Goal: Check status: Check status

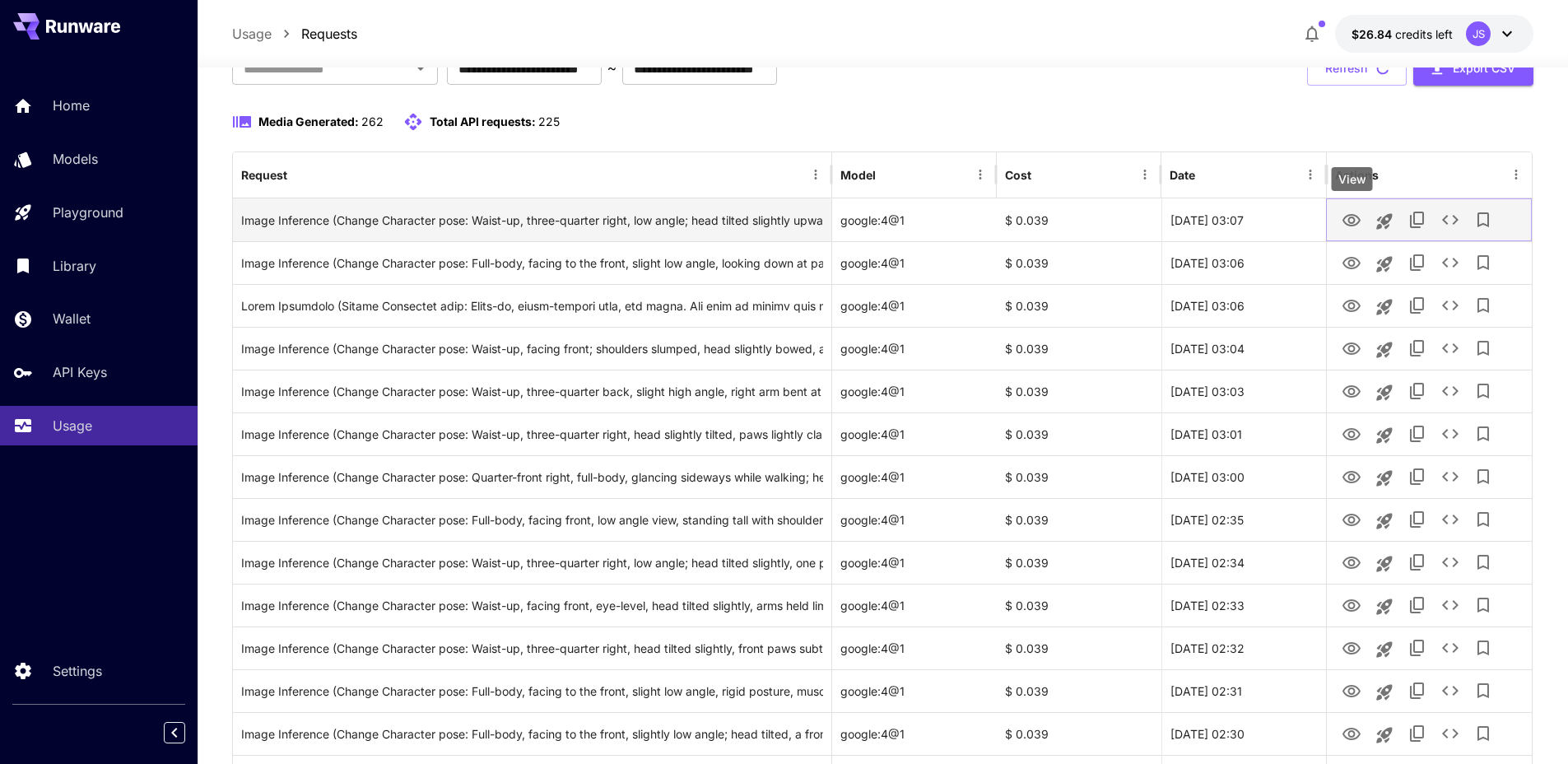
click at [1358, 216] on icon "View" at bounding box center [1351, 220] width 19 height 19
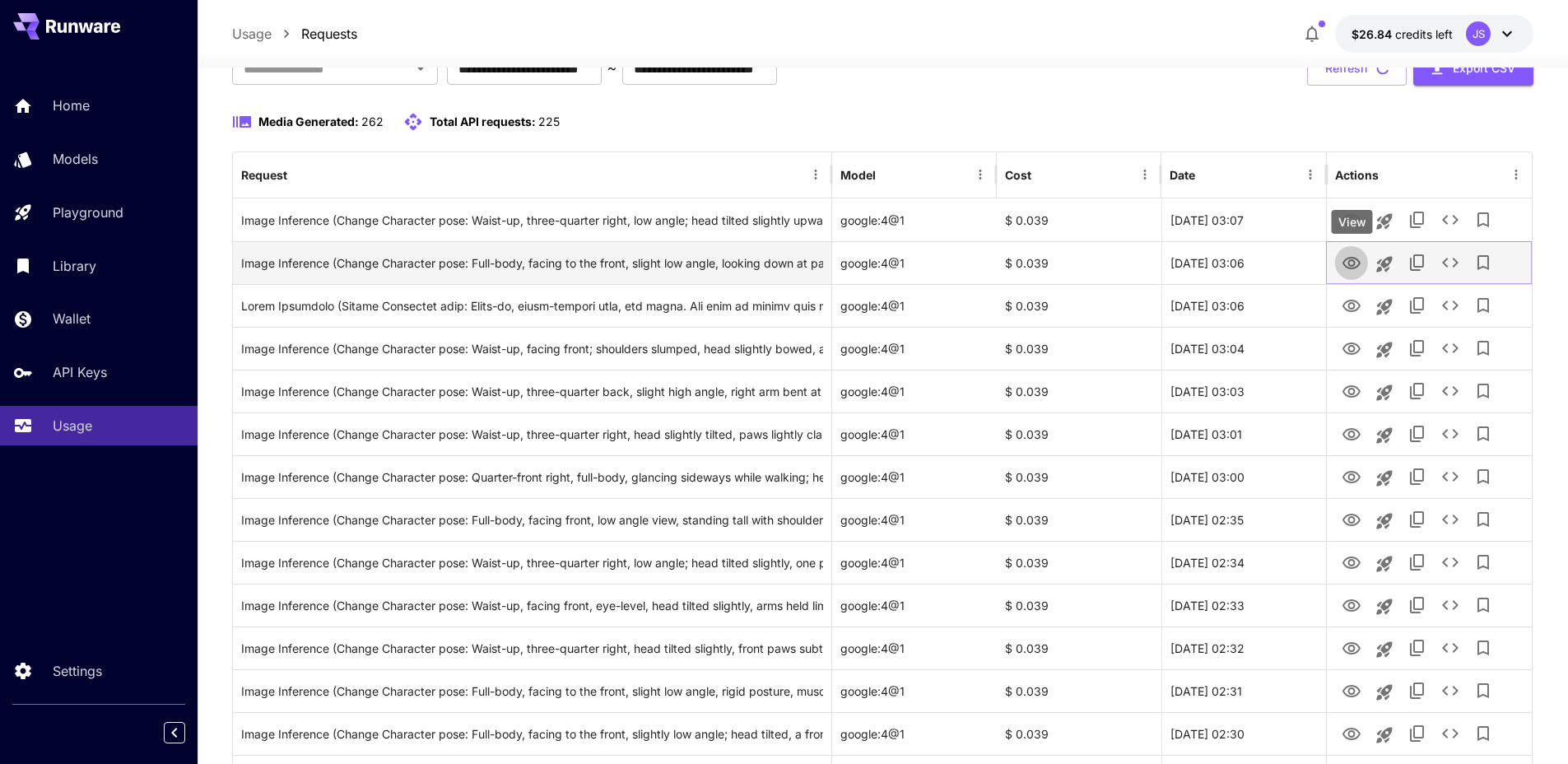
click at [1353, 255] on icon "View" at bounding box center [1351, 263] width 19 height 19
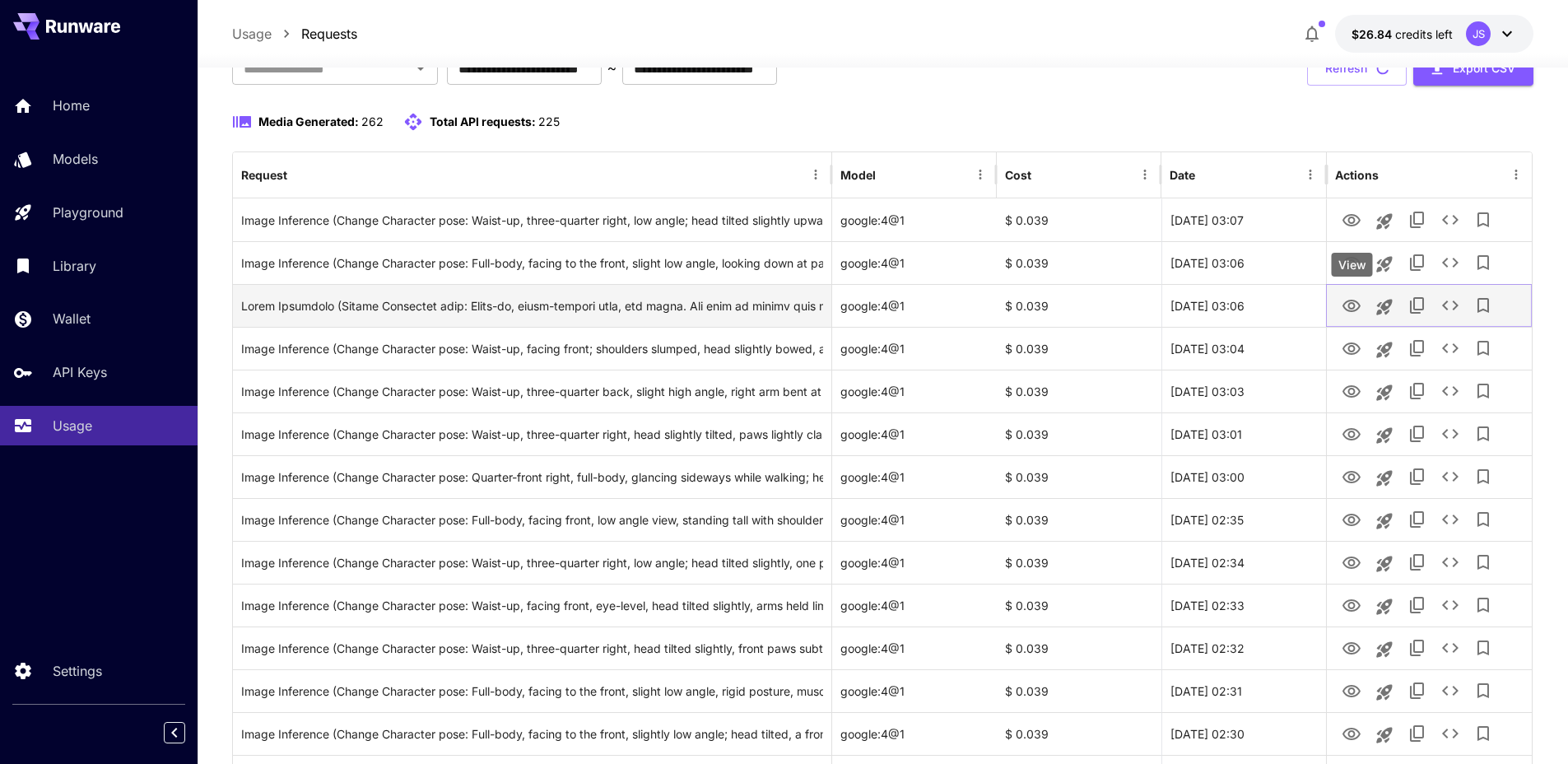
click at [1355, 311] on icon "View" at bounding box center [1351, 305] width 18 height 13
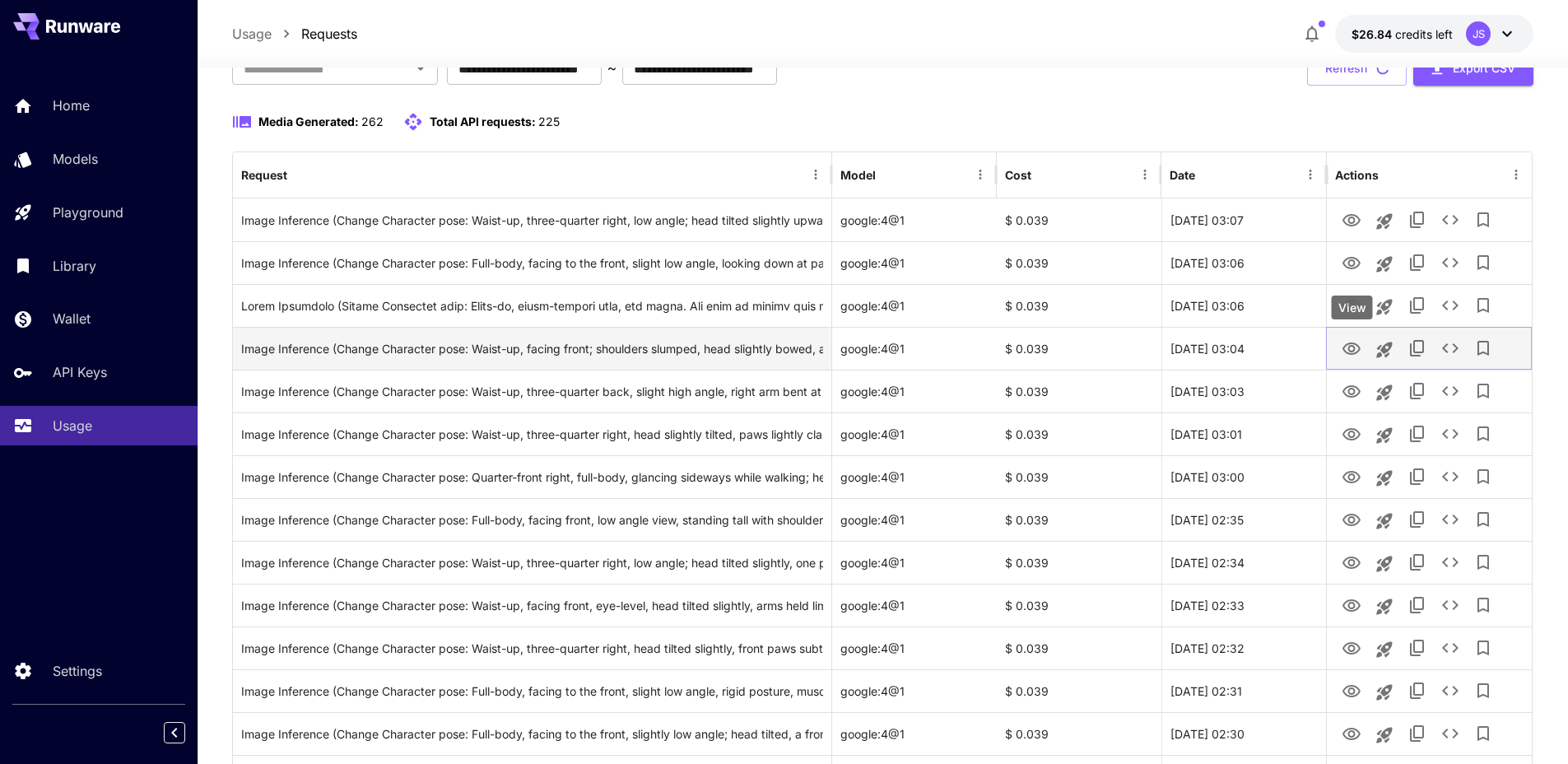
click at [1353, 354] on icon "View" at bounding box center [1351, 349] width 18 height 13
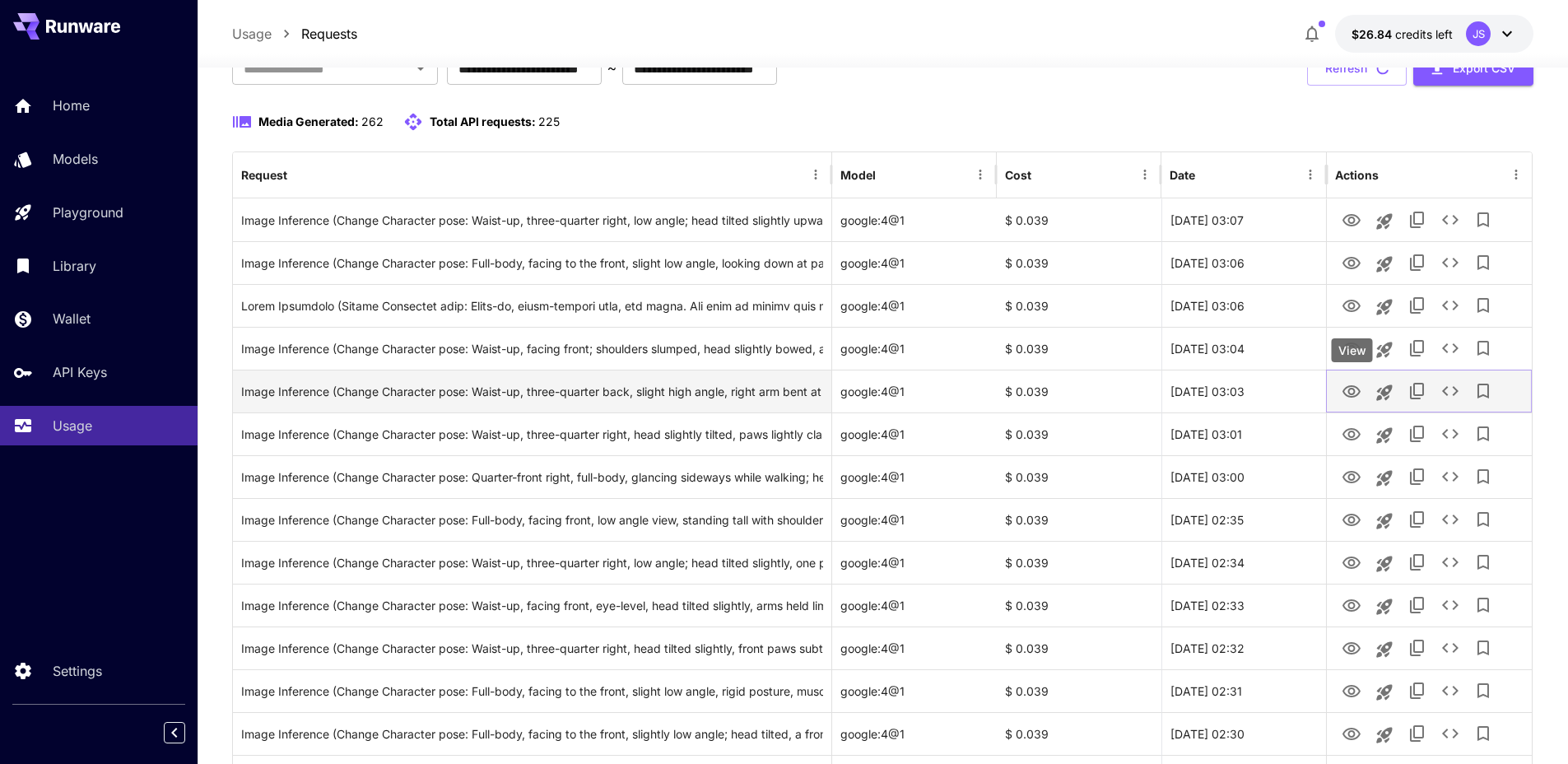
drag, startPoint x: 1355, startPoint y: 387, endPoint x: 1354, endPoint y: 399, distance: 12.0
click at [1355, 387] on icon "View" at bounding box center [1351, 391] width 19 height 19
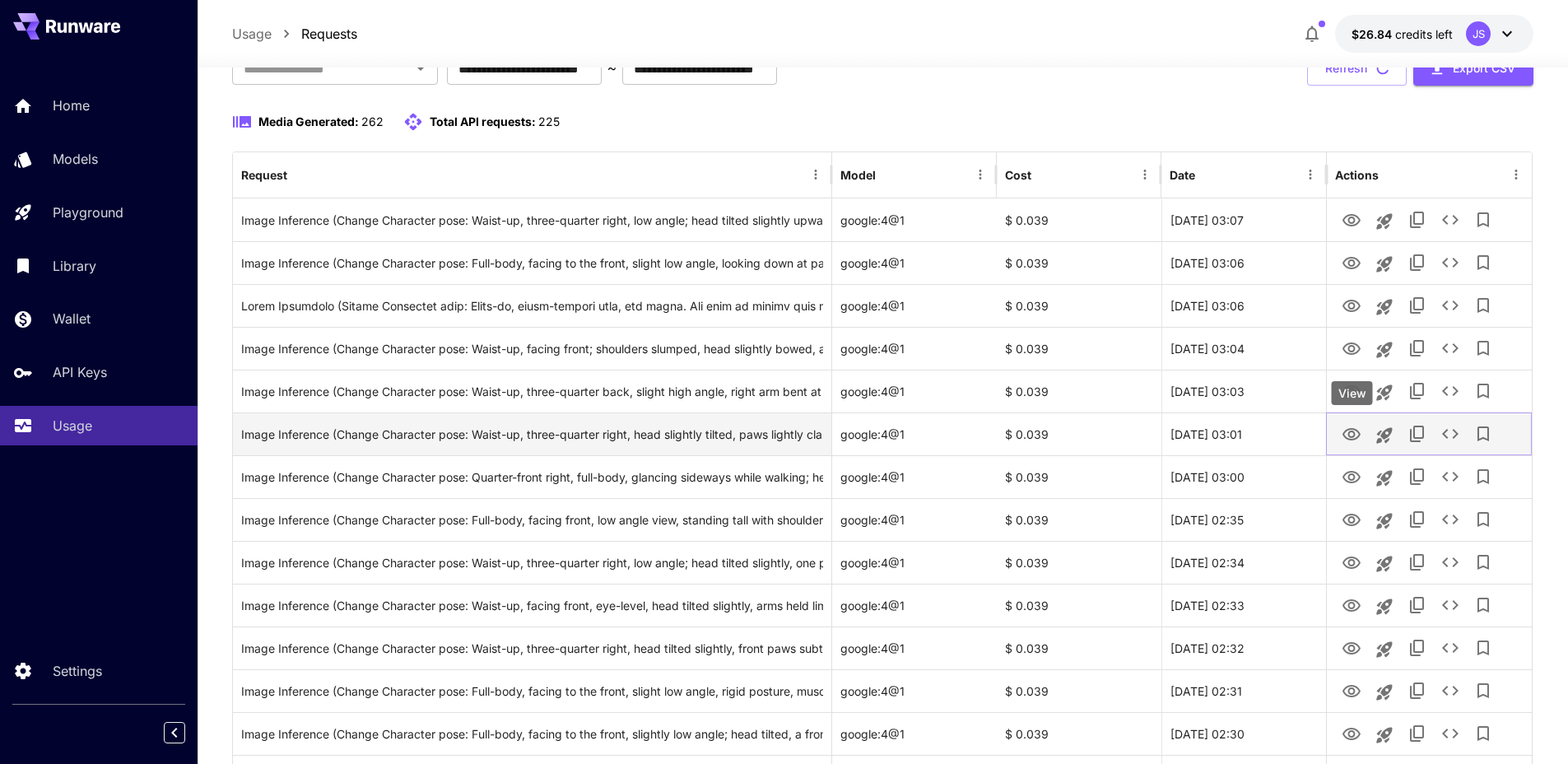
click at [1351, 427] on icon "View" at bounding box center [1351, 434] width 19 height 19
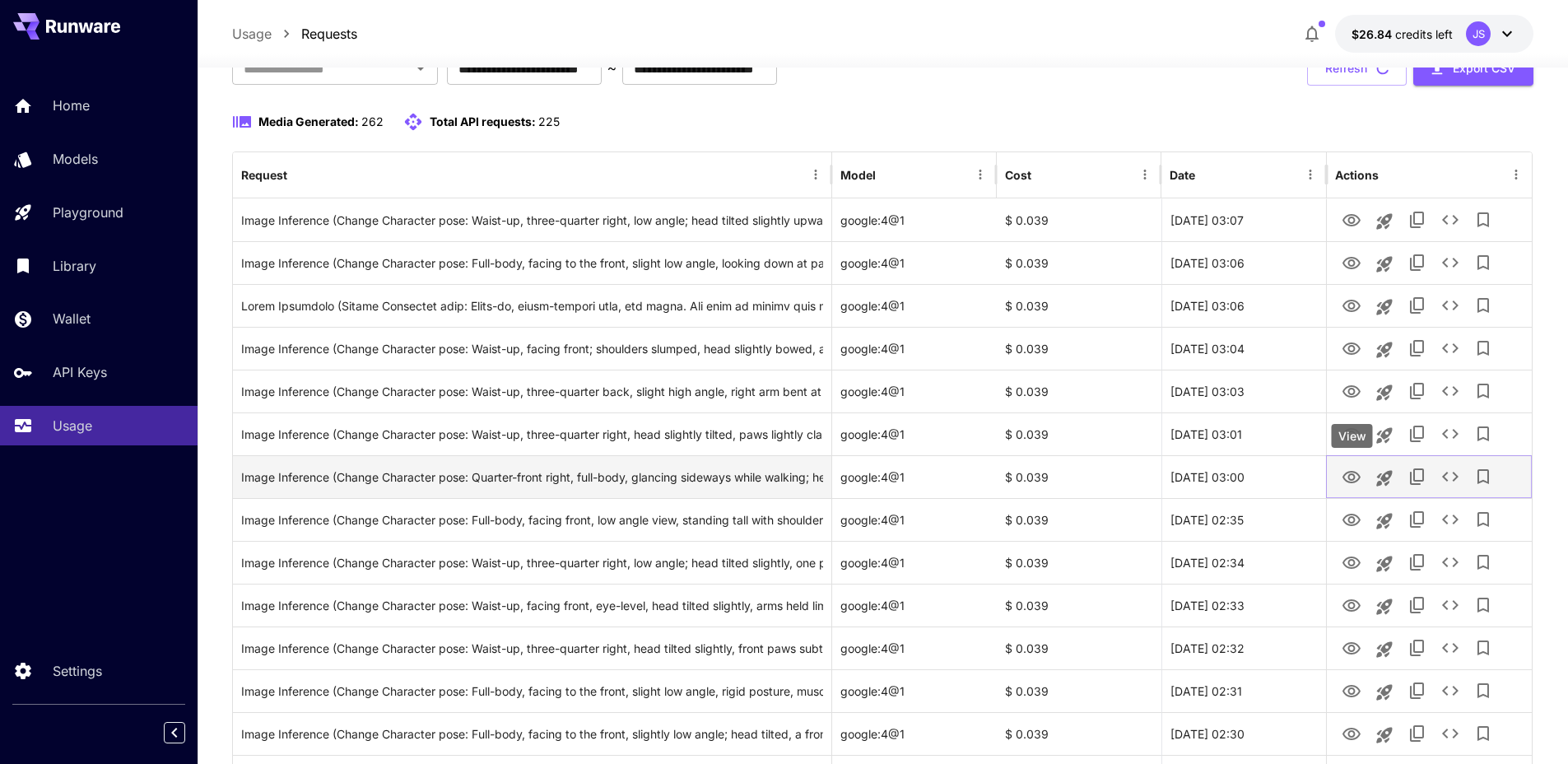
click at [1354, 472] on icon "View" at bounding box center [1351, 477] width 18 height 13
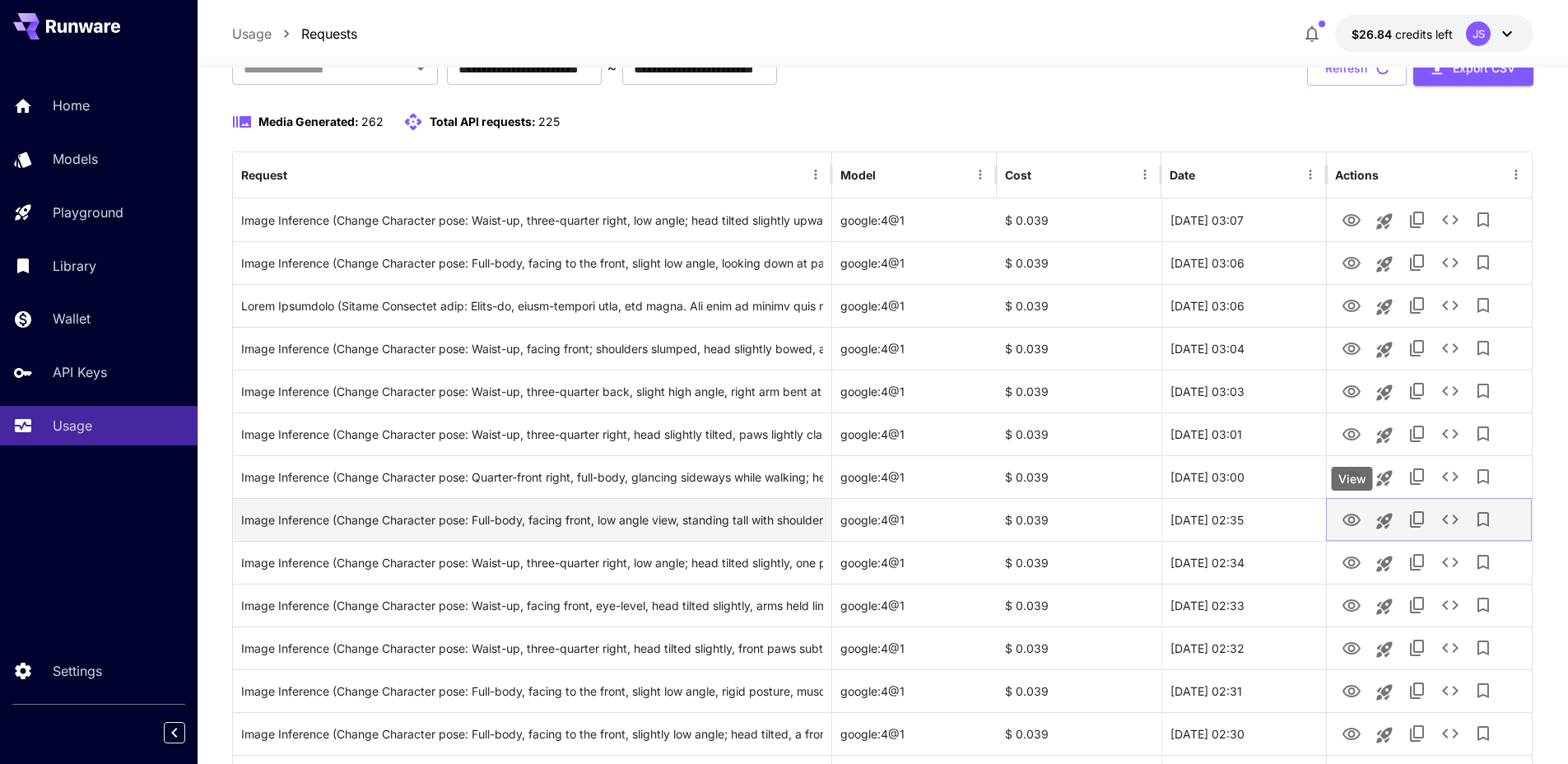
click at [1352, 516] on icon "View" at bounding box center [1351, 519] width 18 height 13
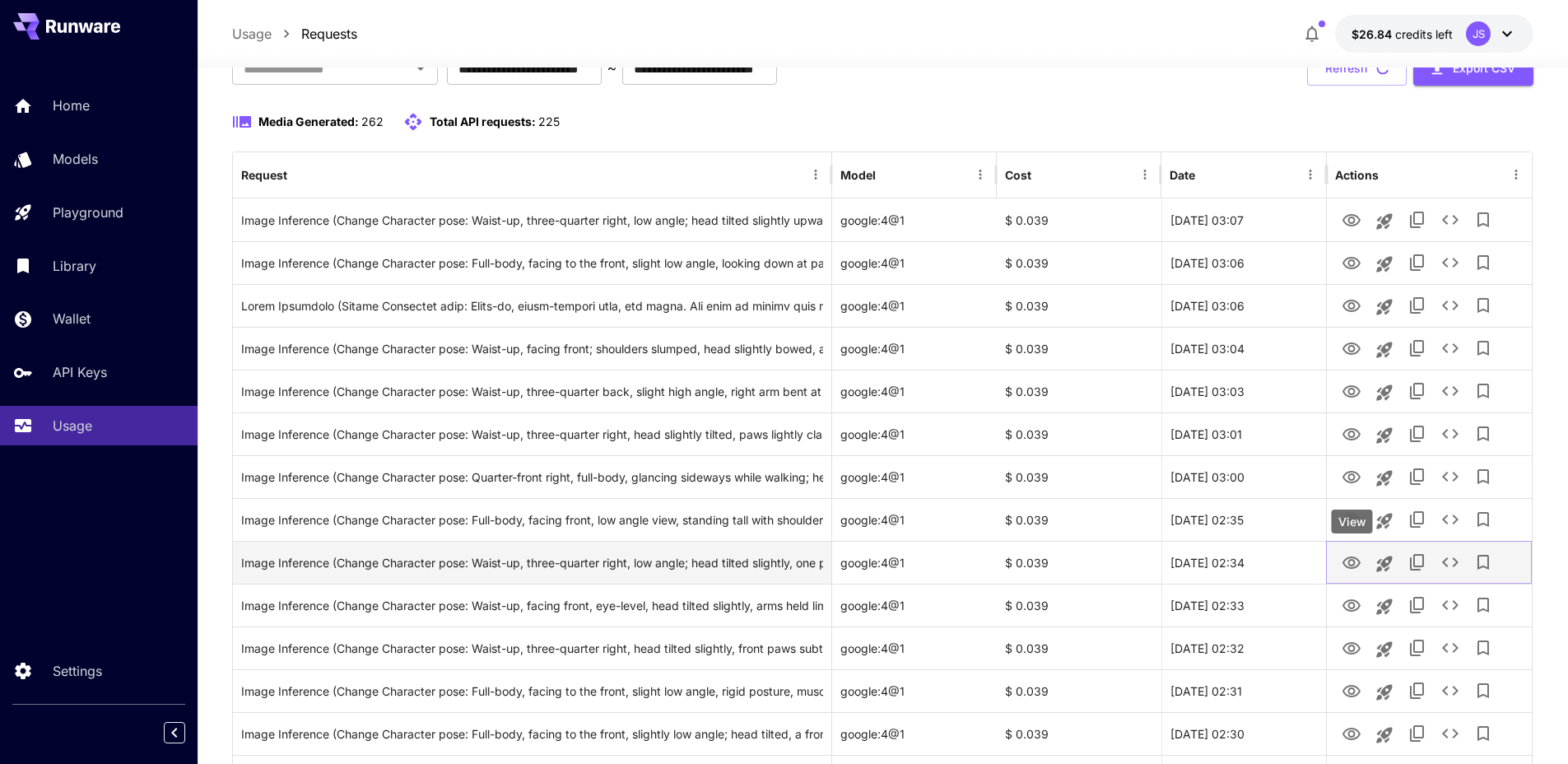
click at [1351, 563] on icon "View" at bounding box center [1351, 563] width 19 height 19
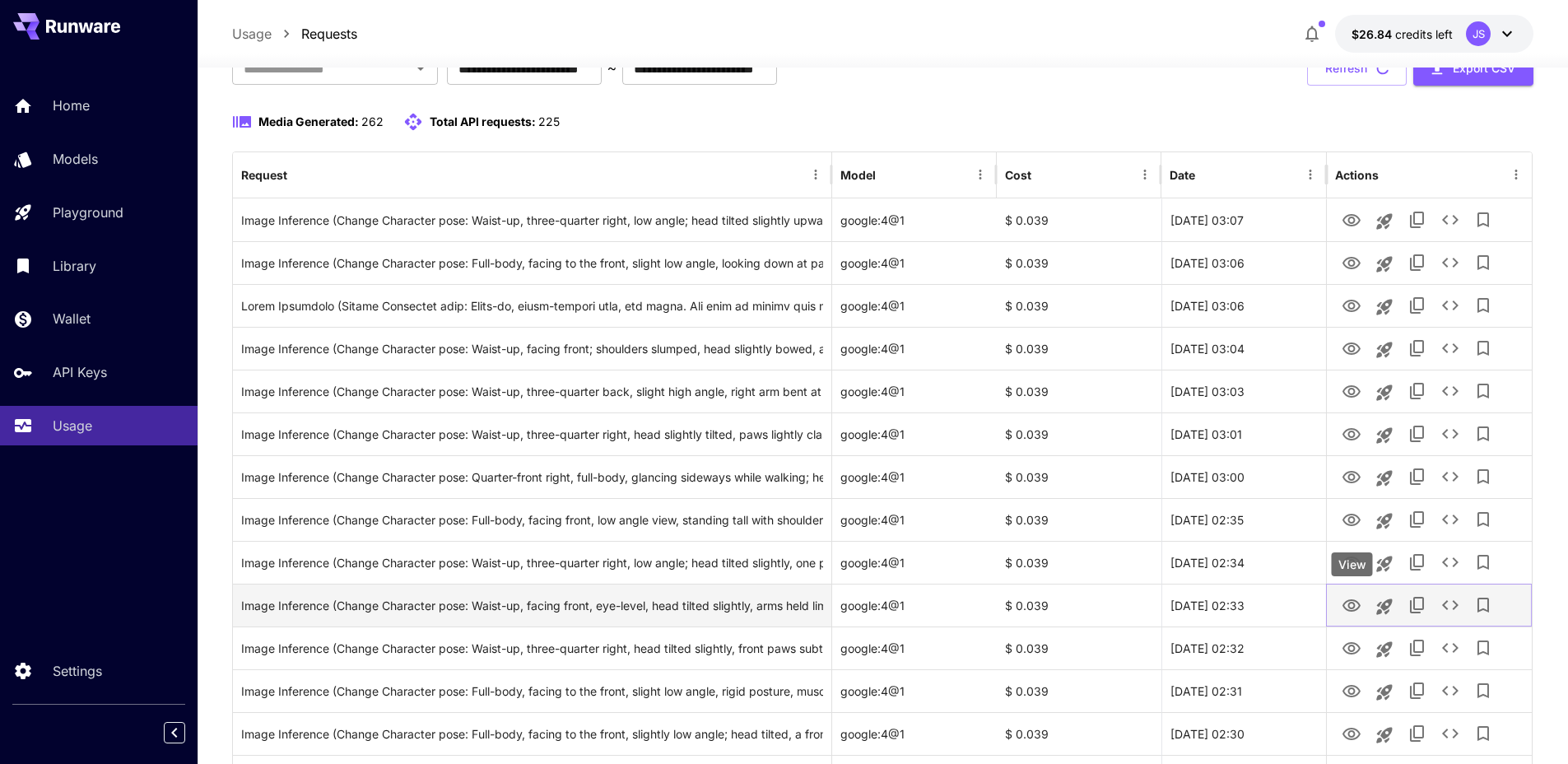
click at [1355, 607] on icon "View" at bounding box center [1351, 605] width 19 height 19
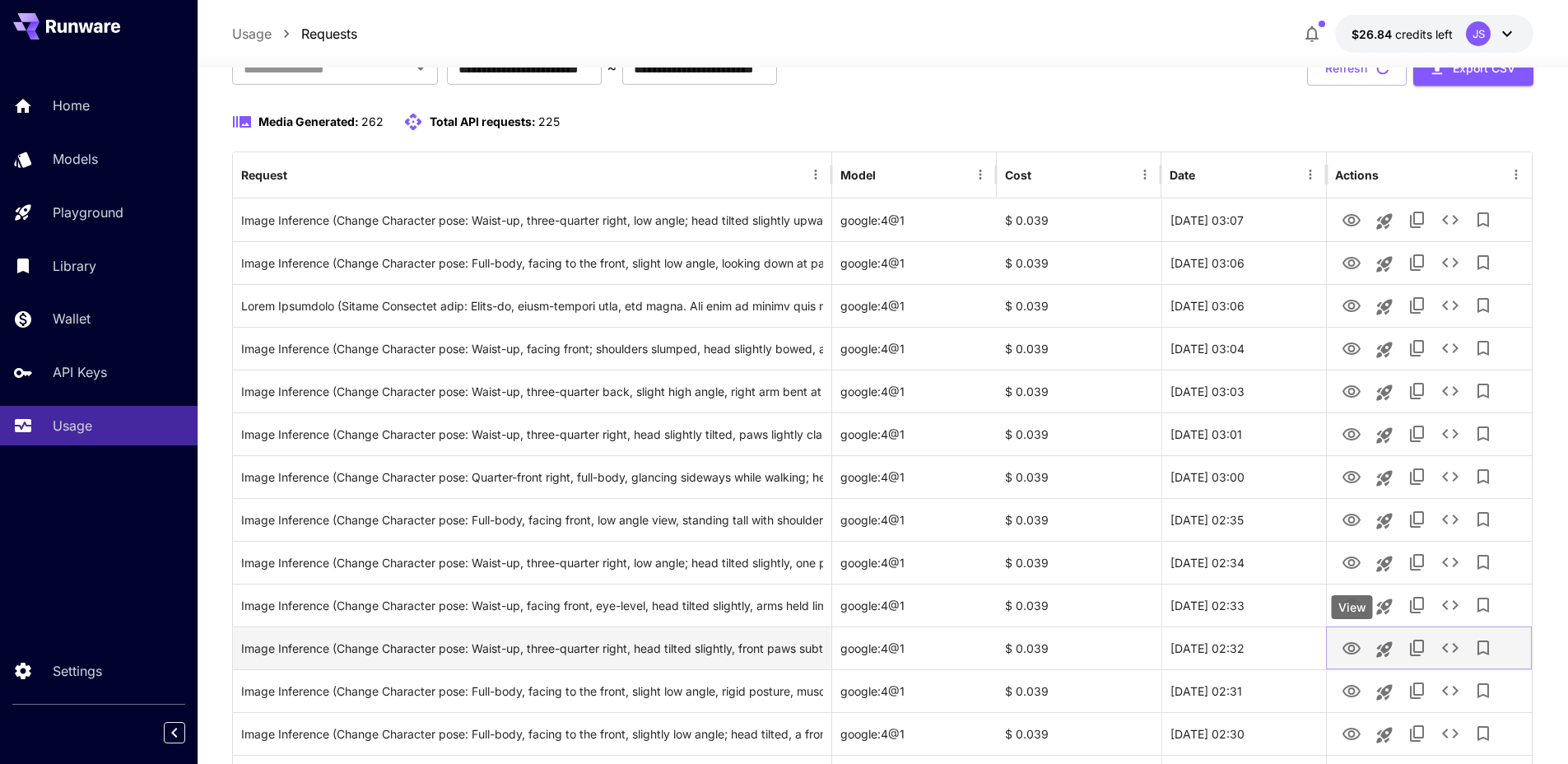
click at [1351, 650] on icon "View" at bounding box center [1351, 648] width 19 height 19
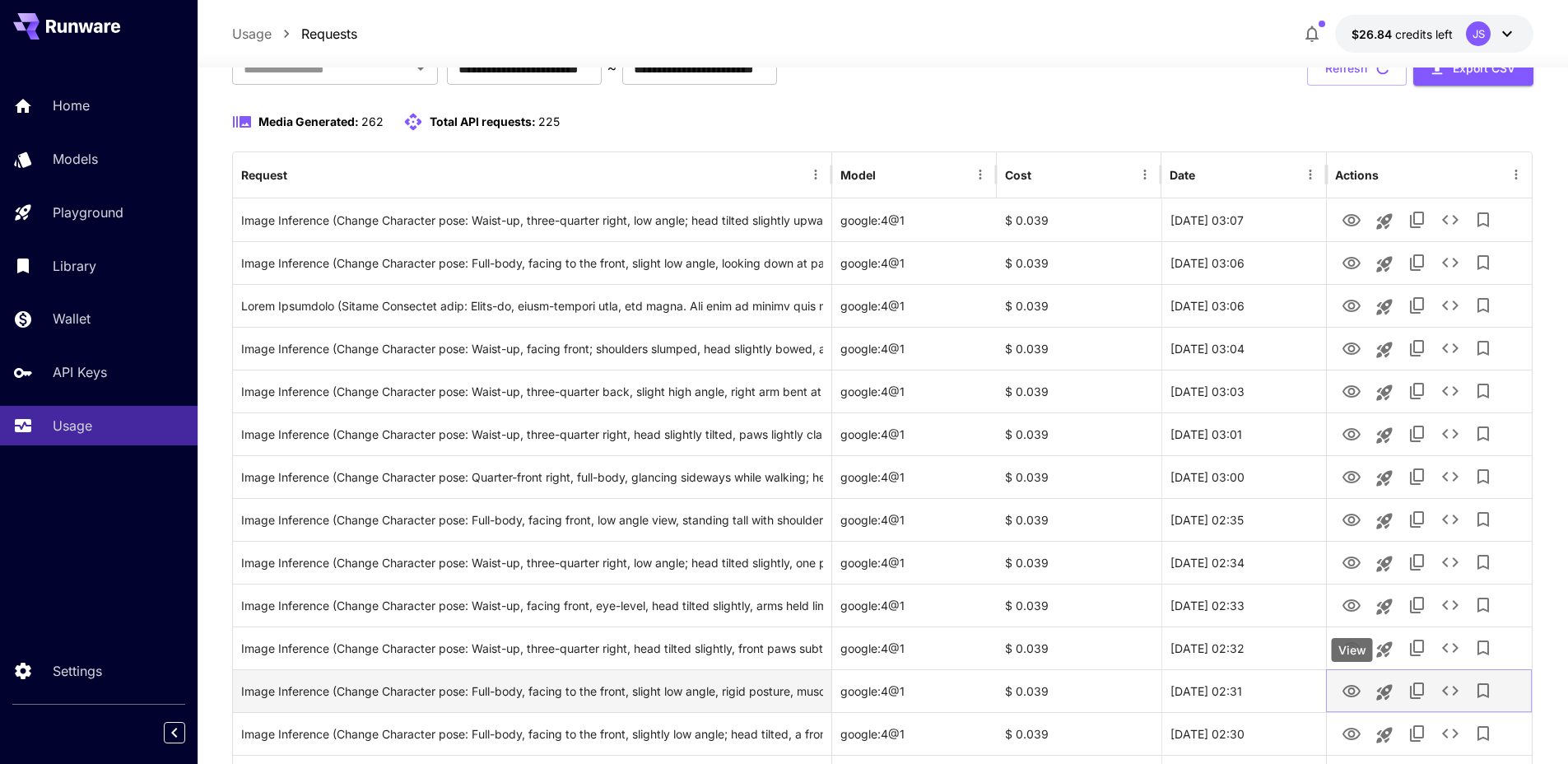
click at [1350, 684] on icon "View" at bounding box center [1351, 691] width 19 height 19
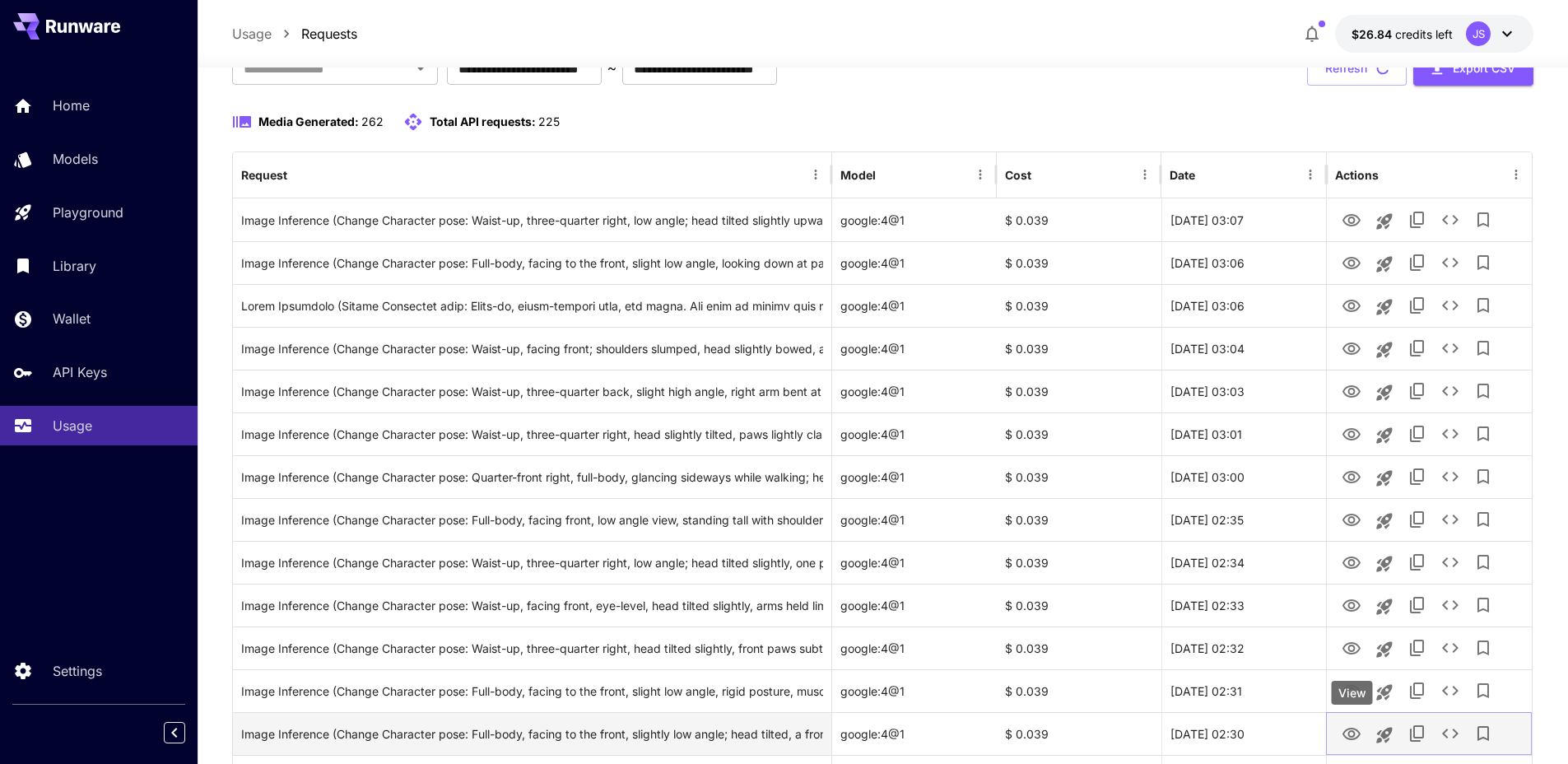
click at [1349, 735] on icon "View" at bounding box center [1351, 734] width 18 height 13
drag, startPoint x: 1271, startPoint y: 732, endPoint x: 1226, endPoint y: 730, distance: 45.0
click at [1227, 730] on div "25 Sep, 2025 02:30" at bounding box center [1243, 734] width 165 height 43
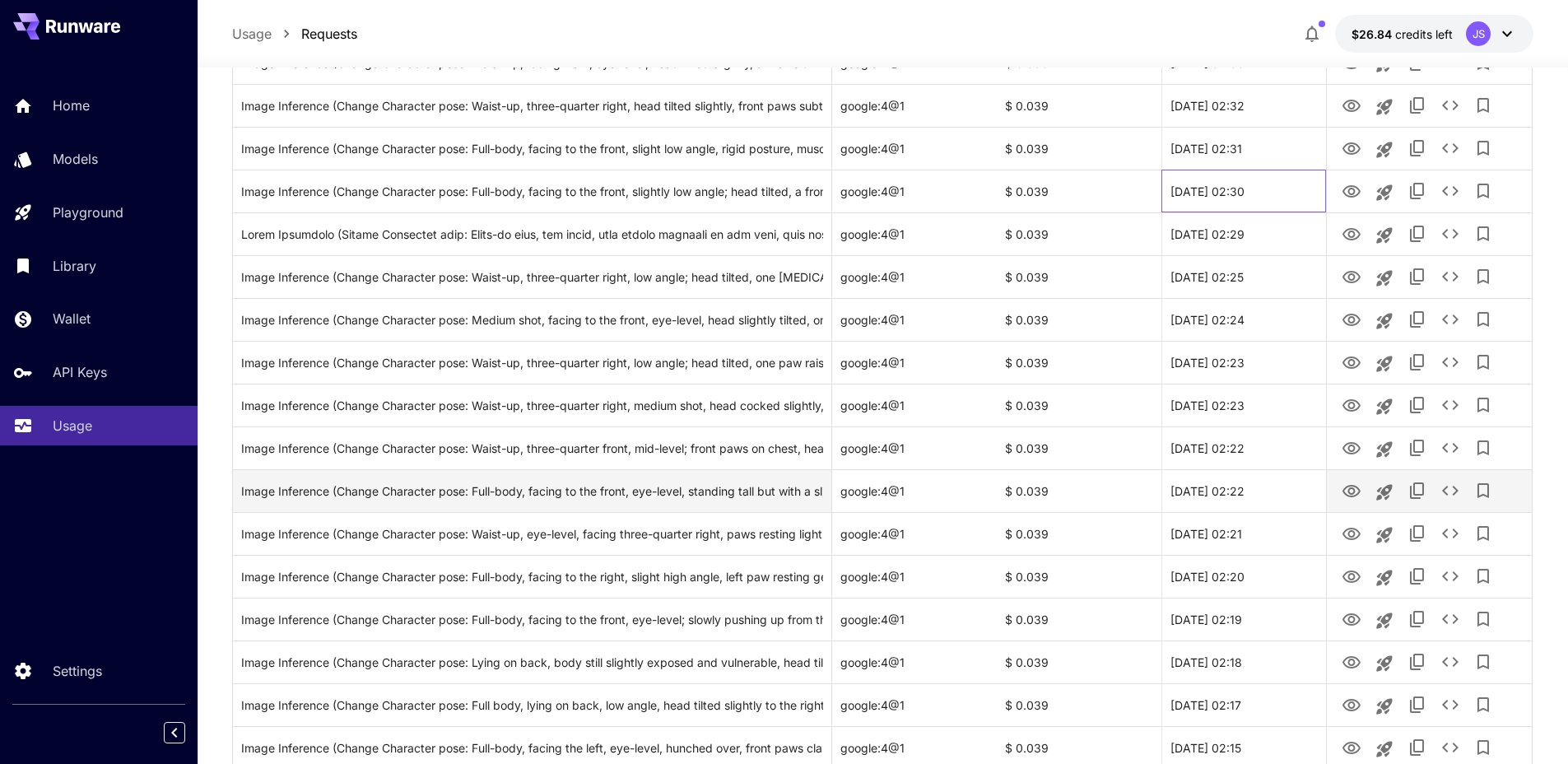
scroll to position [757, 0]
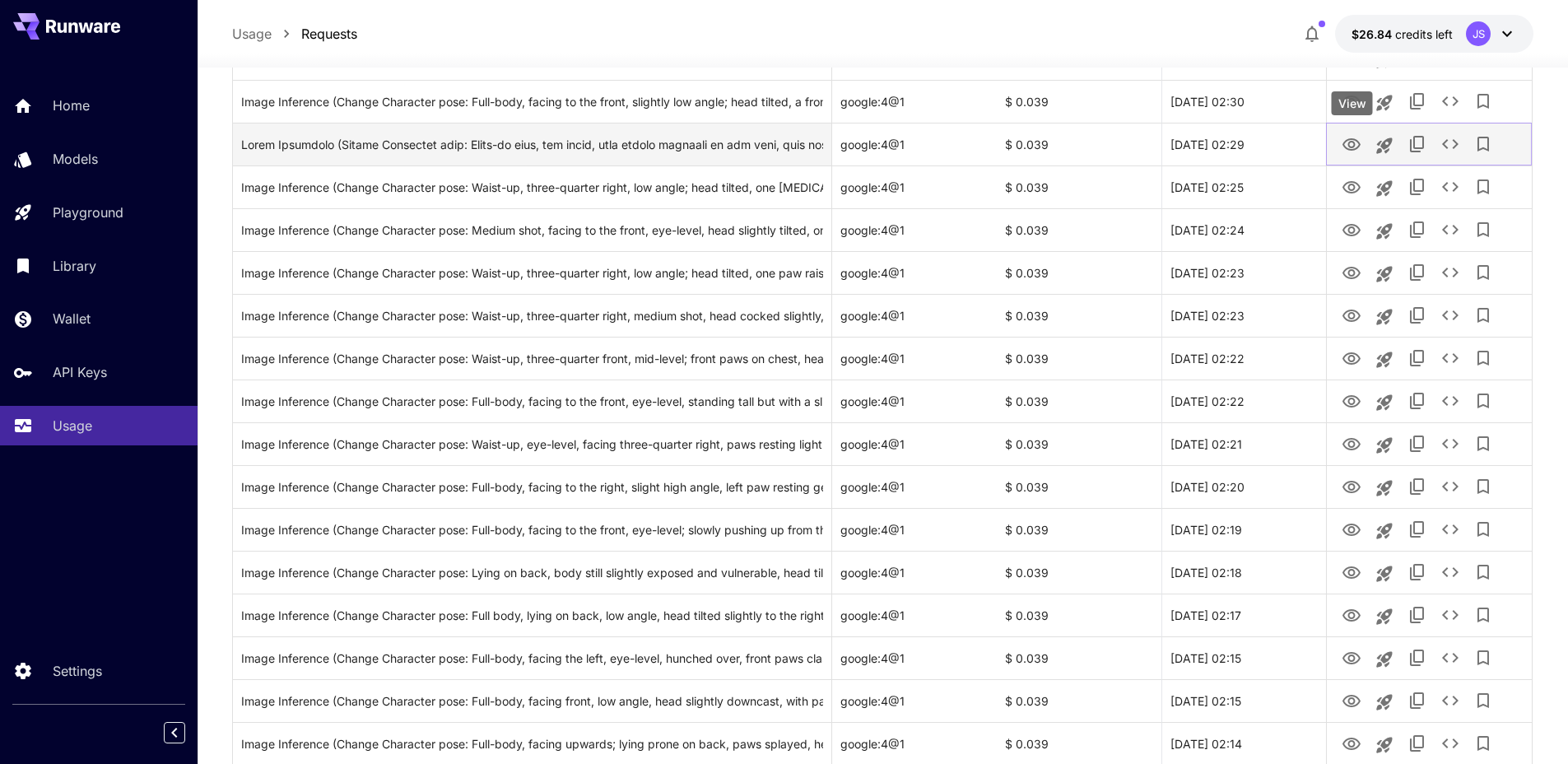
click at [1351, 135] on icon "View" at bounding box center [1351, 145] width 19 height 19
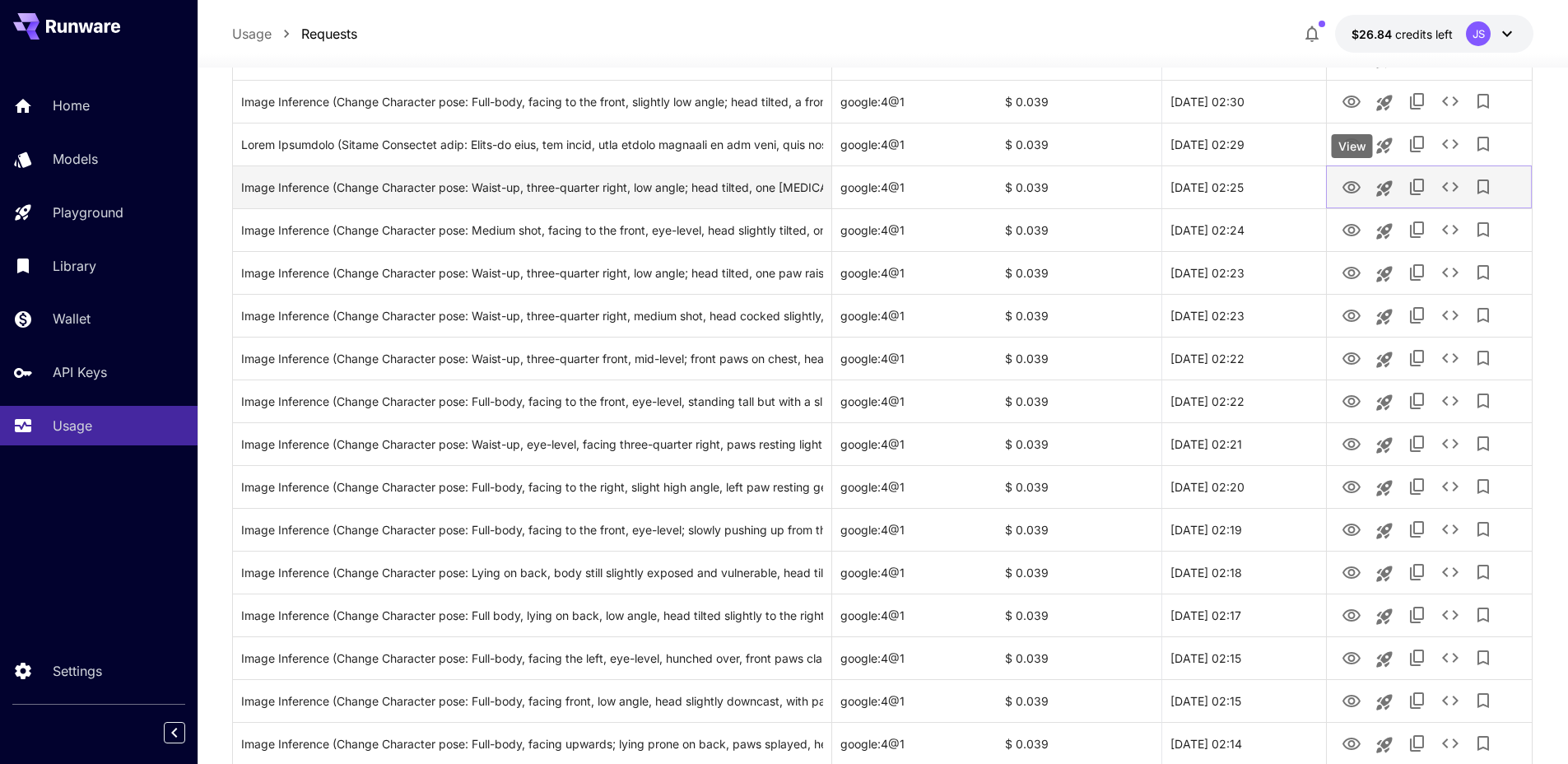
click at [1348, 183] on icon "View" at bounding box center [1351, 187] width 19 height 19
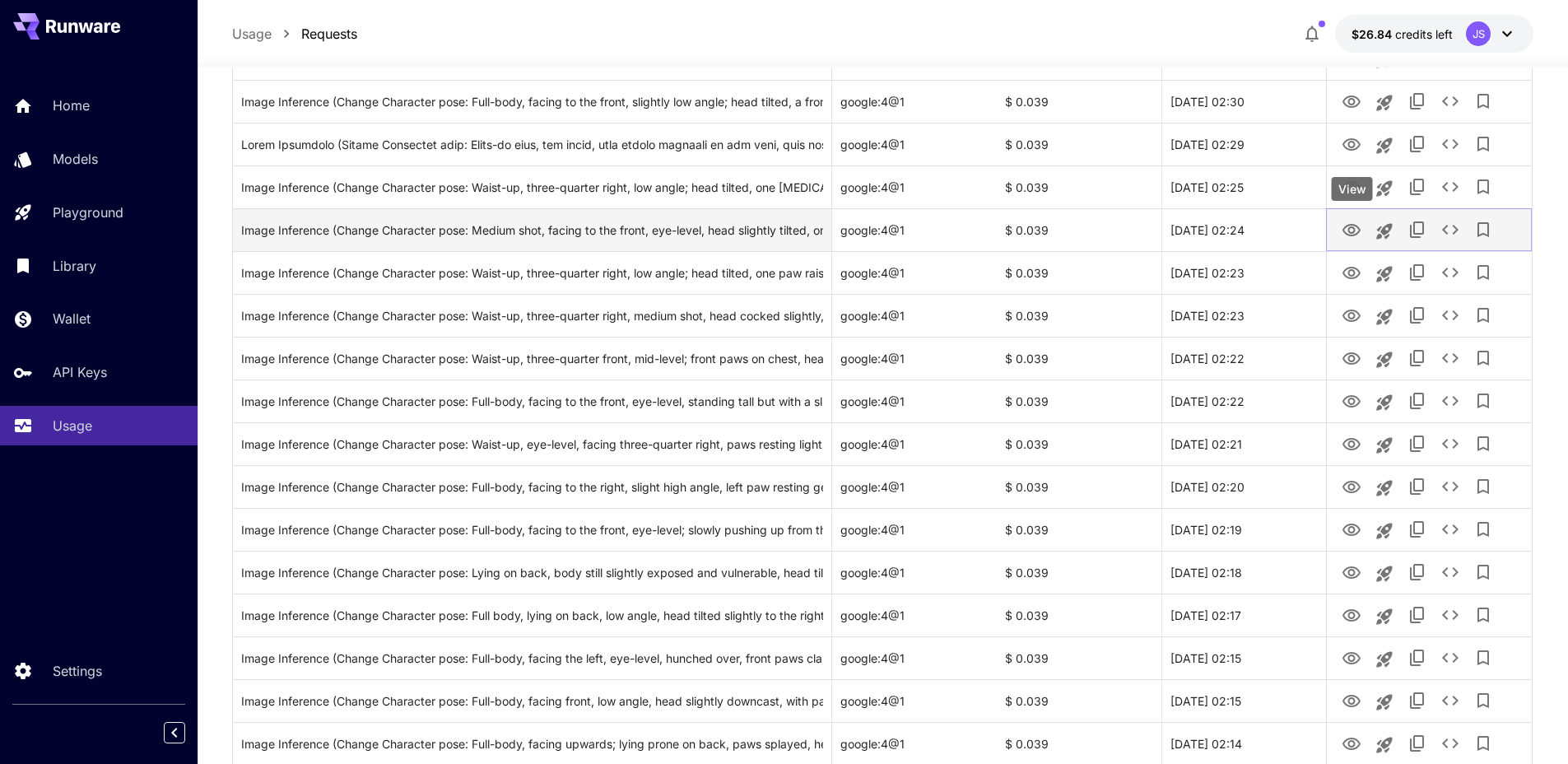
click at [1351, 230] on icon "View" at bounding box center [1351, 230] width 19 height 19
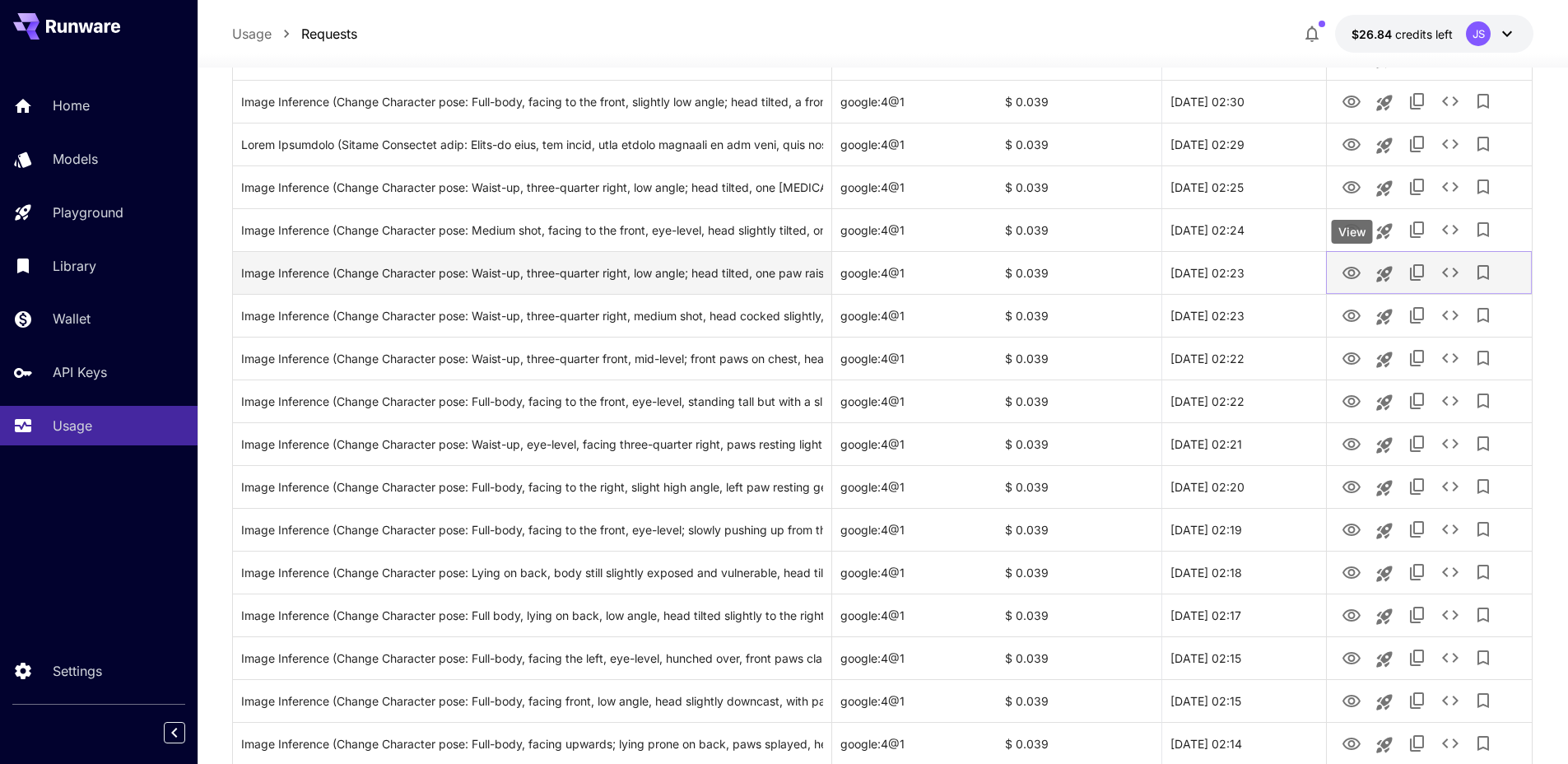
click at [1352, 272] on icon "View" at bounding box center [1351, 272] width 19 height 19
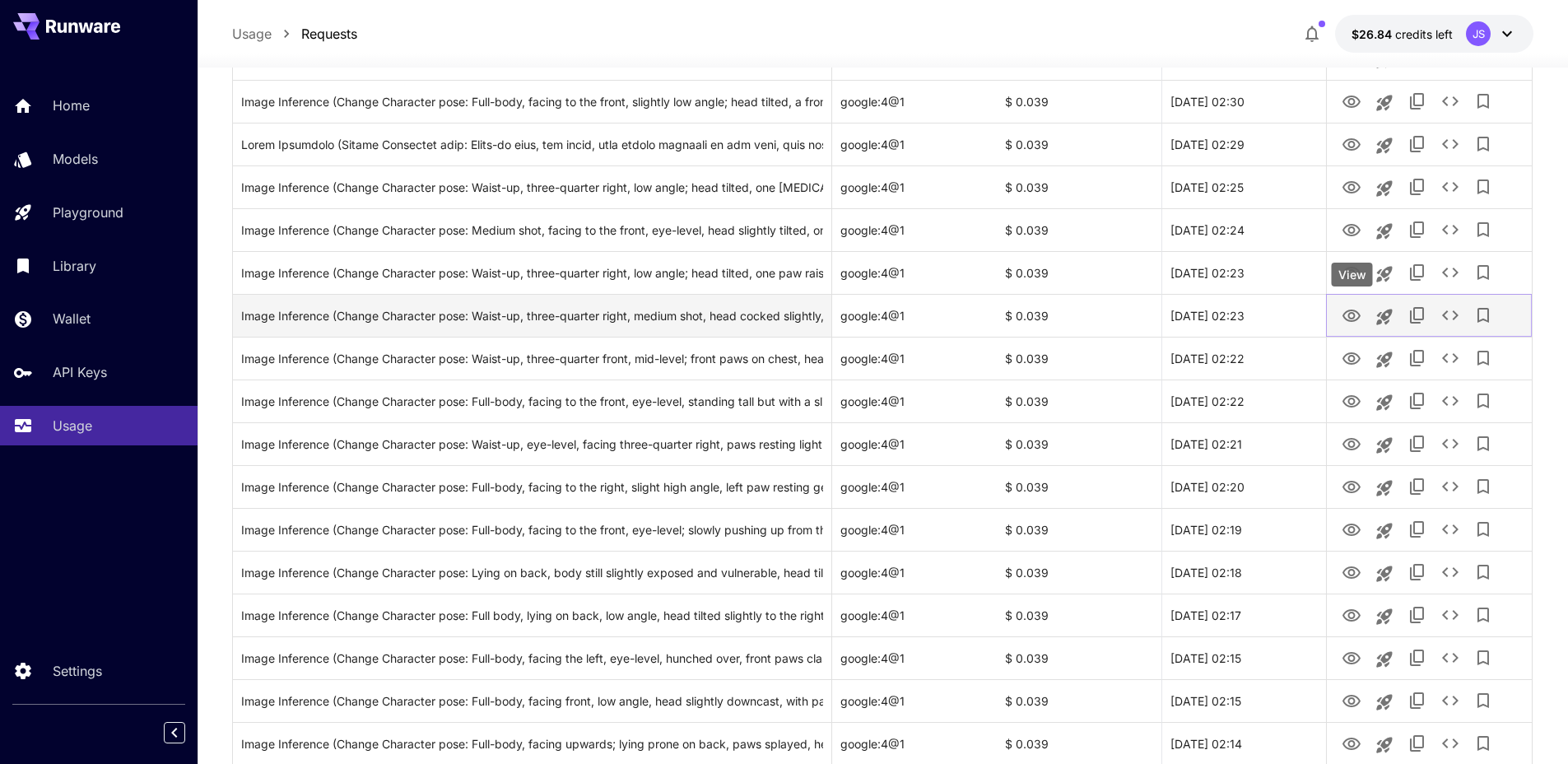
click at [1350, 313] on icon "View" at bounding box center [1351, 316] width 18 height 13
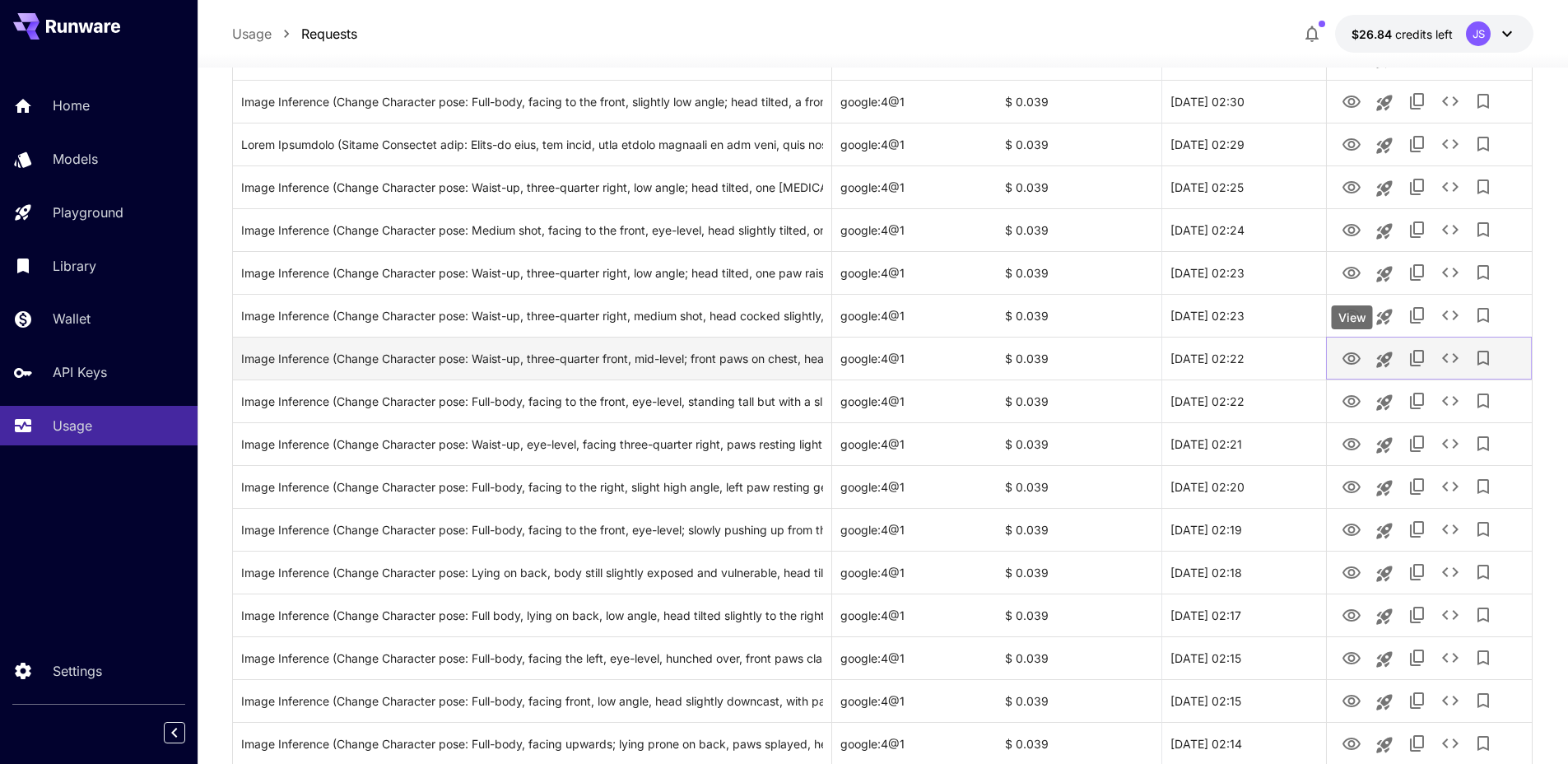
click at [1356, 361] on icon "View" at bounding box center [1351, 358] width 18 height 13
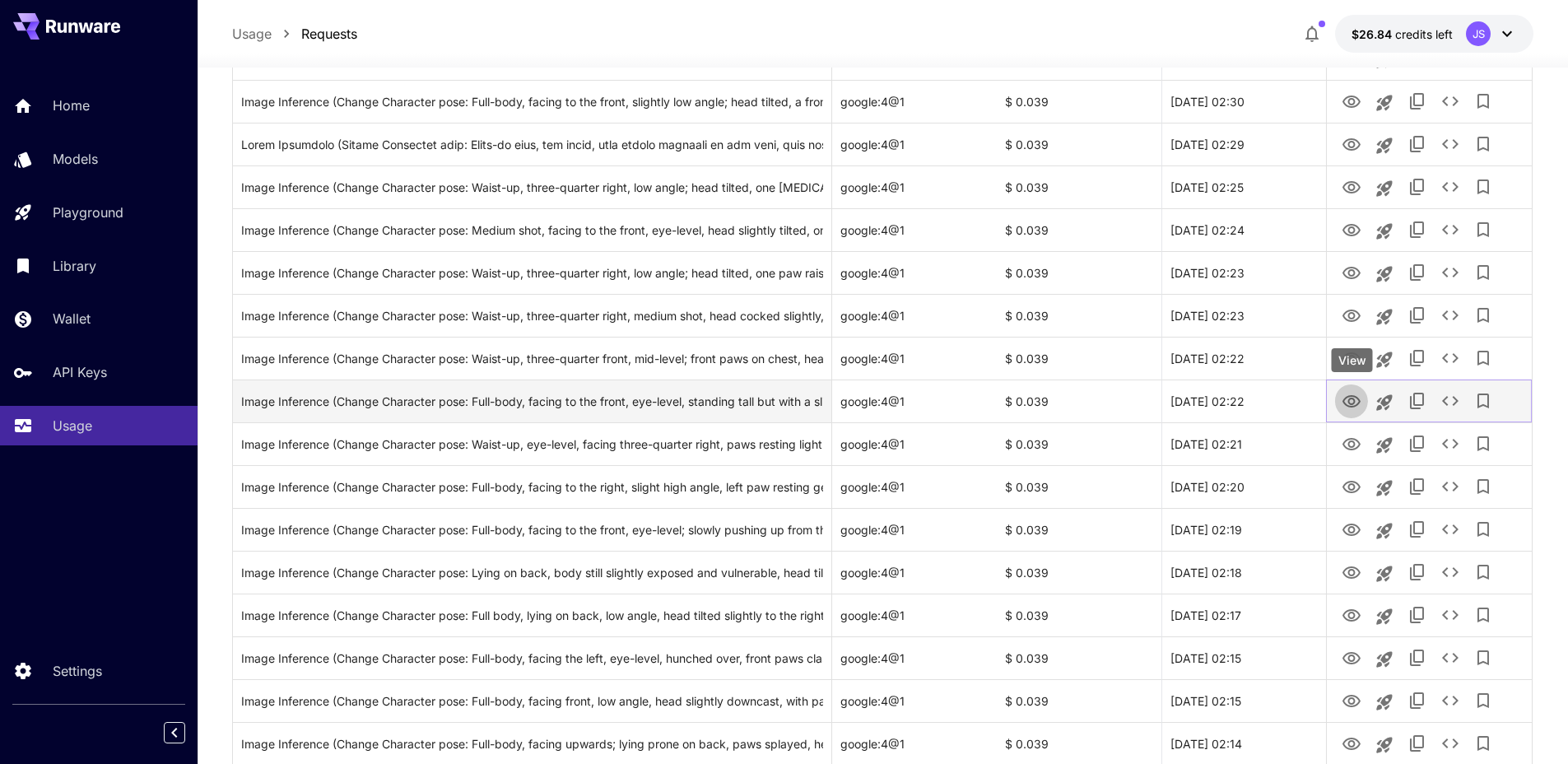
click at [1351, 404] on icon "View" at bounding box center [1351, 401] width 18 height 13
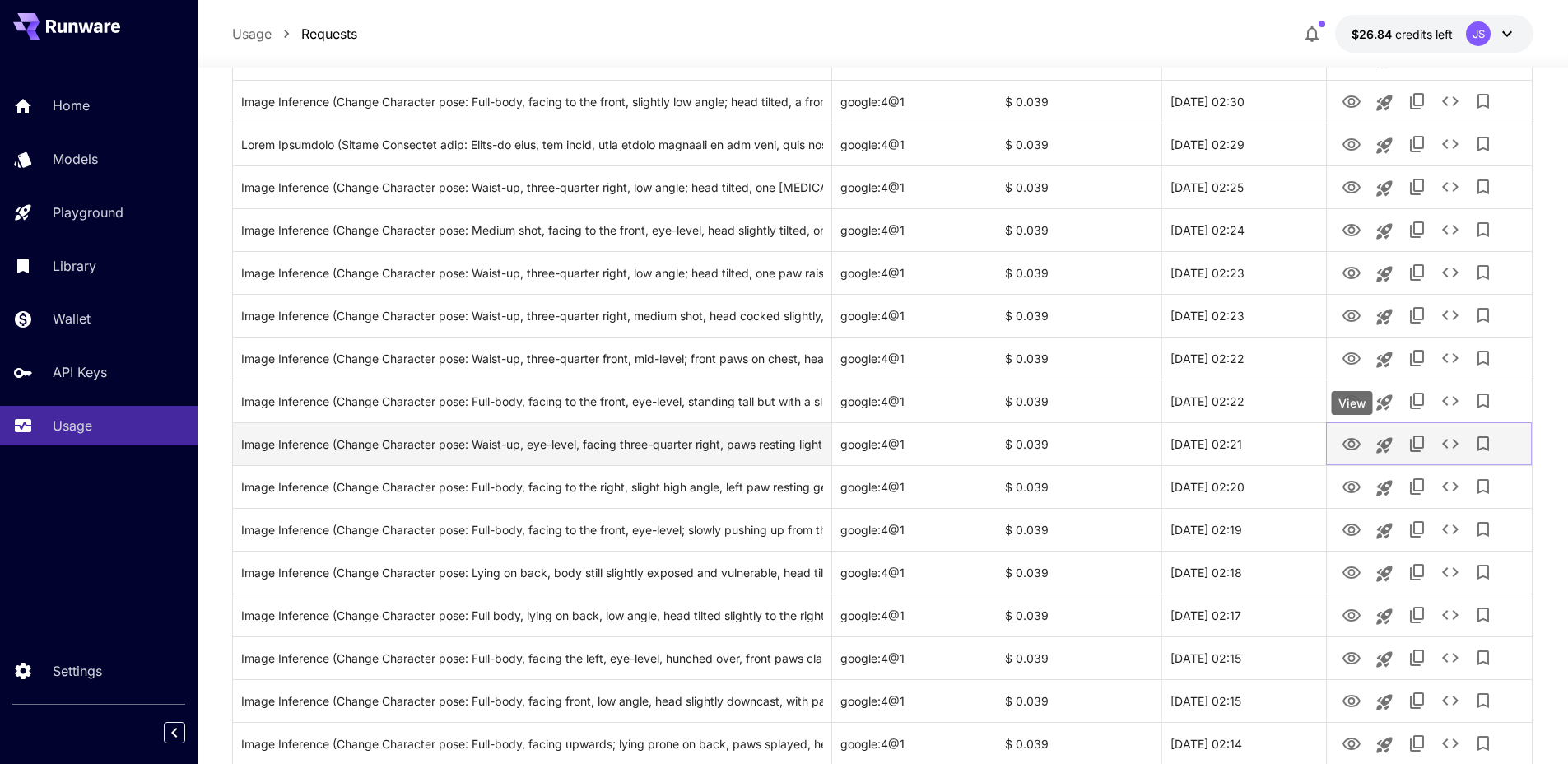
click at [1351, 442] on icon "View" at bounding box center [1351, 444] width 19 height 19
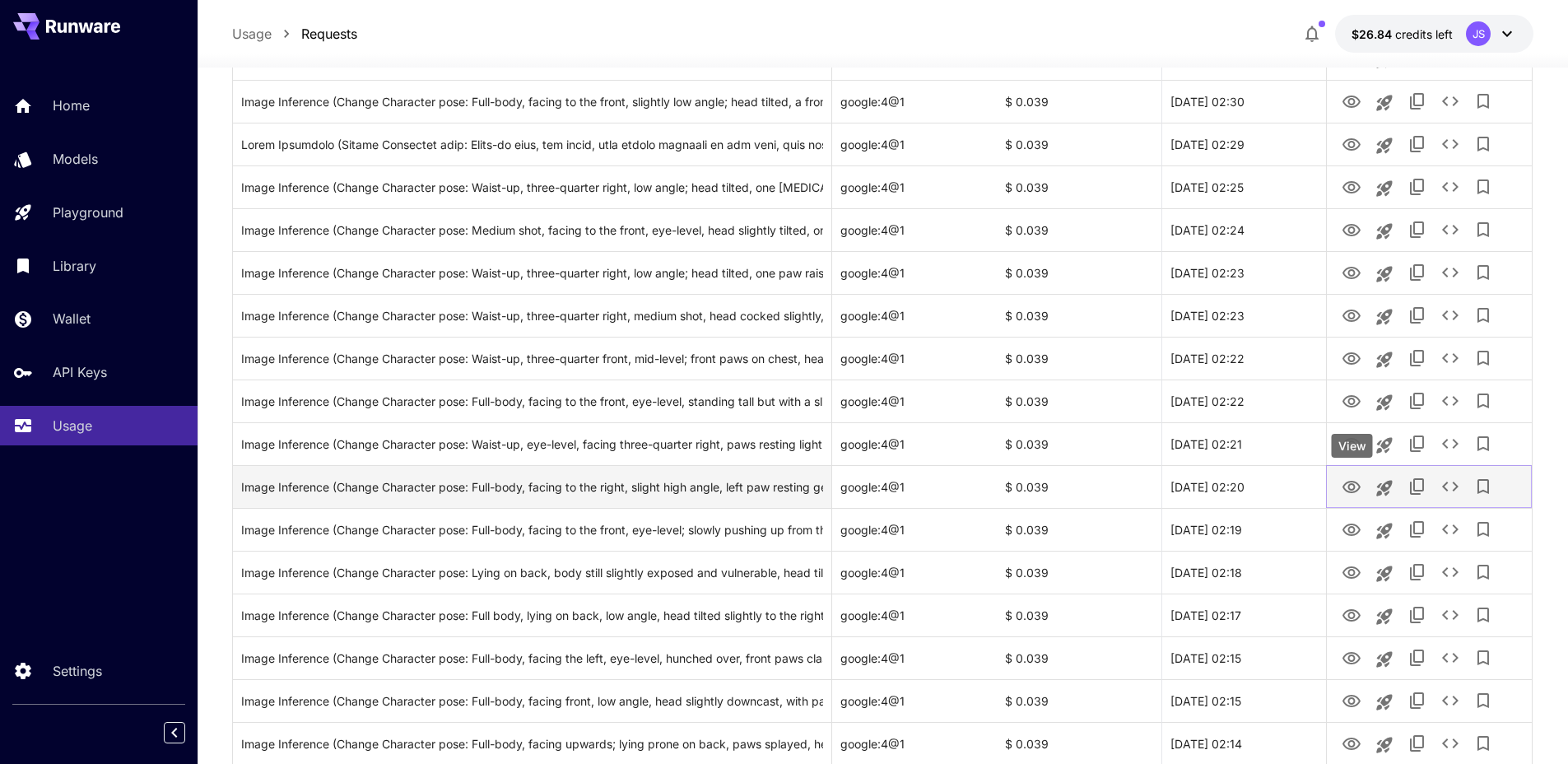
click at [1353, 484] on icon "View" at bounding box center [1351, 486] width 18 height 13
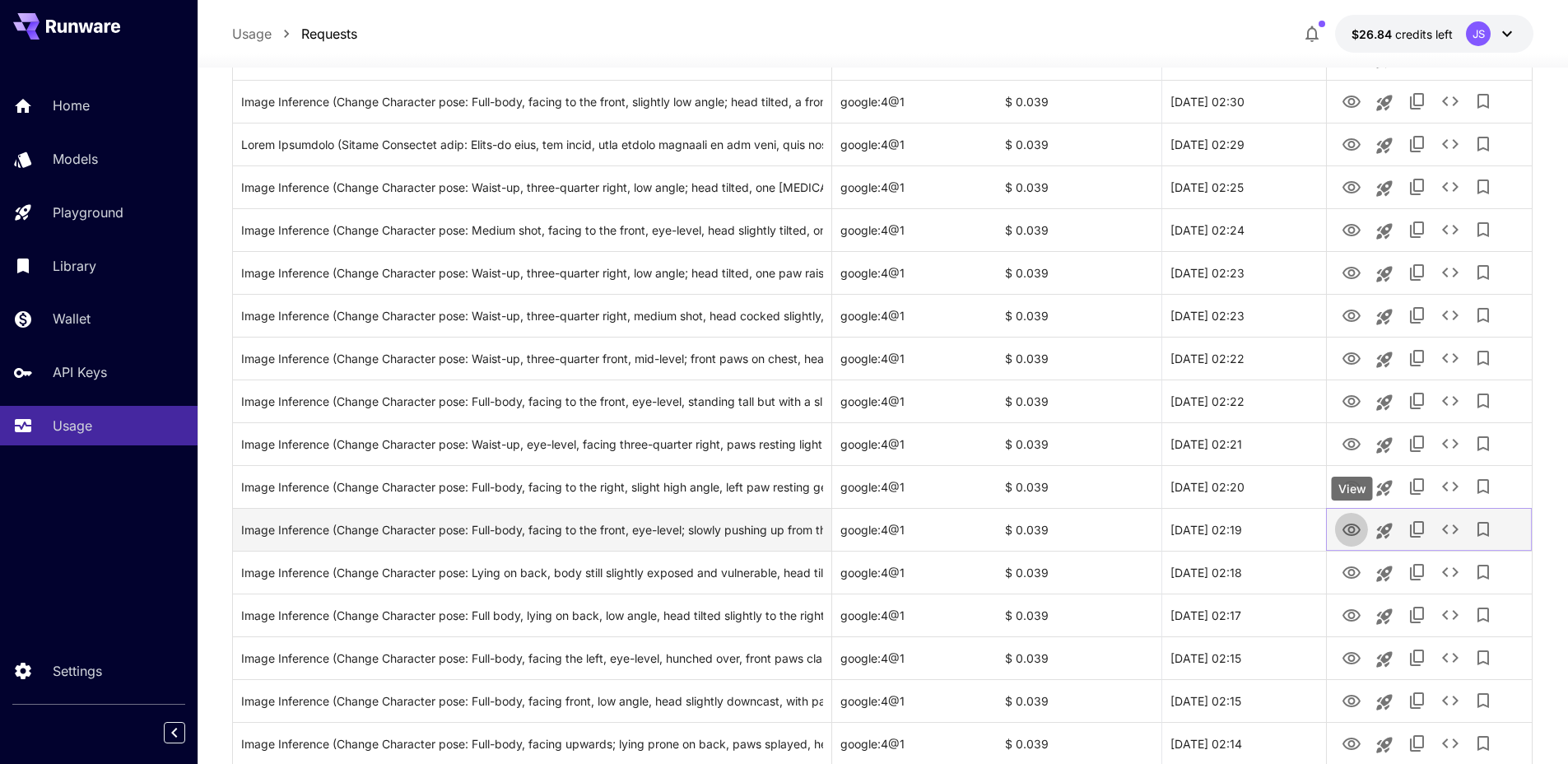
click at [1353, 528] on icon "View" at bounding box center [1351, 530] width 19 height 19
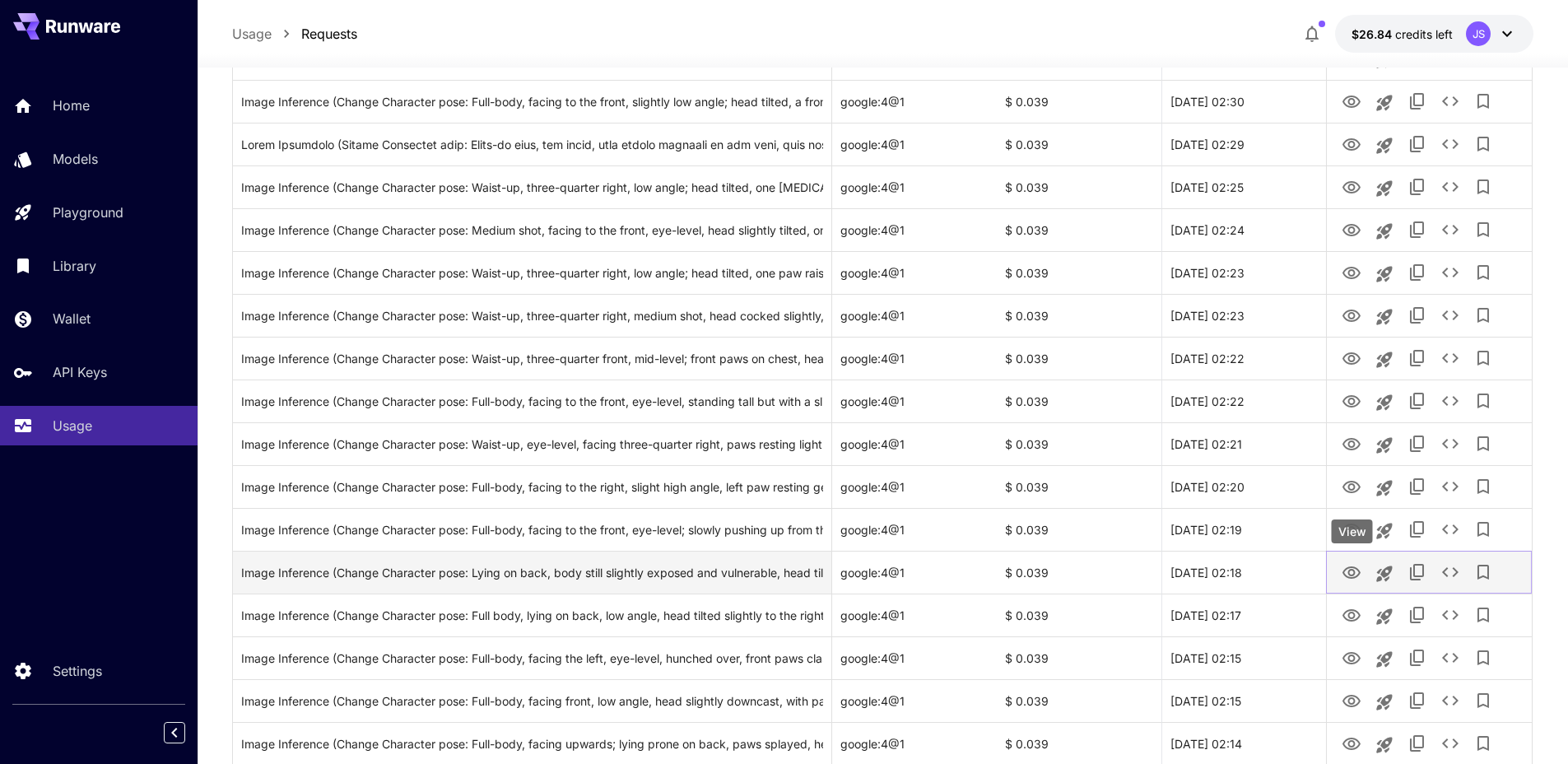
click at [1353, 563] on icon "View" at bounding box center [1351, 573] width 19 height 19
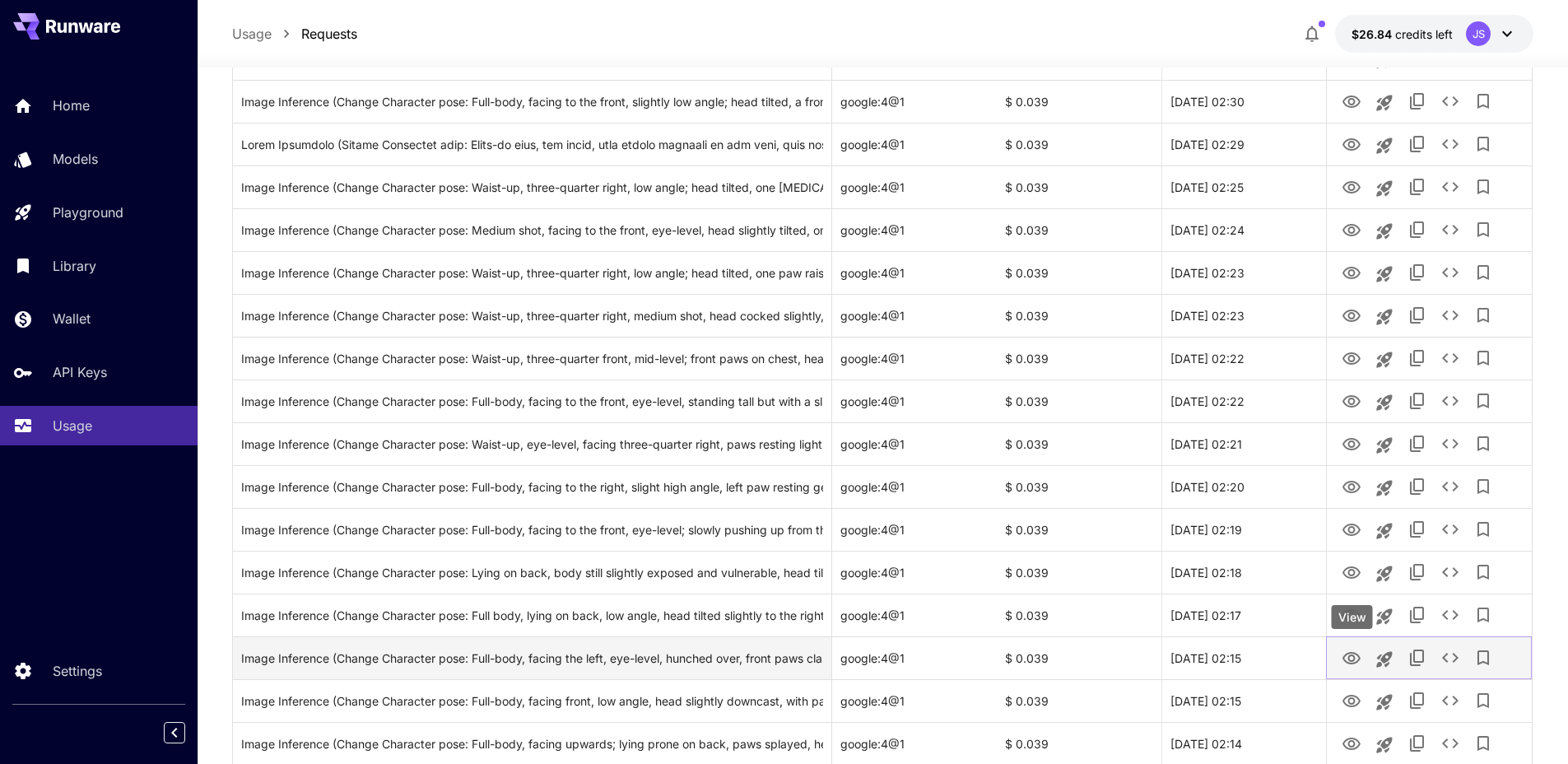
click at [1350, 652] on icon "View" at bounding box center [1351, 658] width 18 height 13
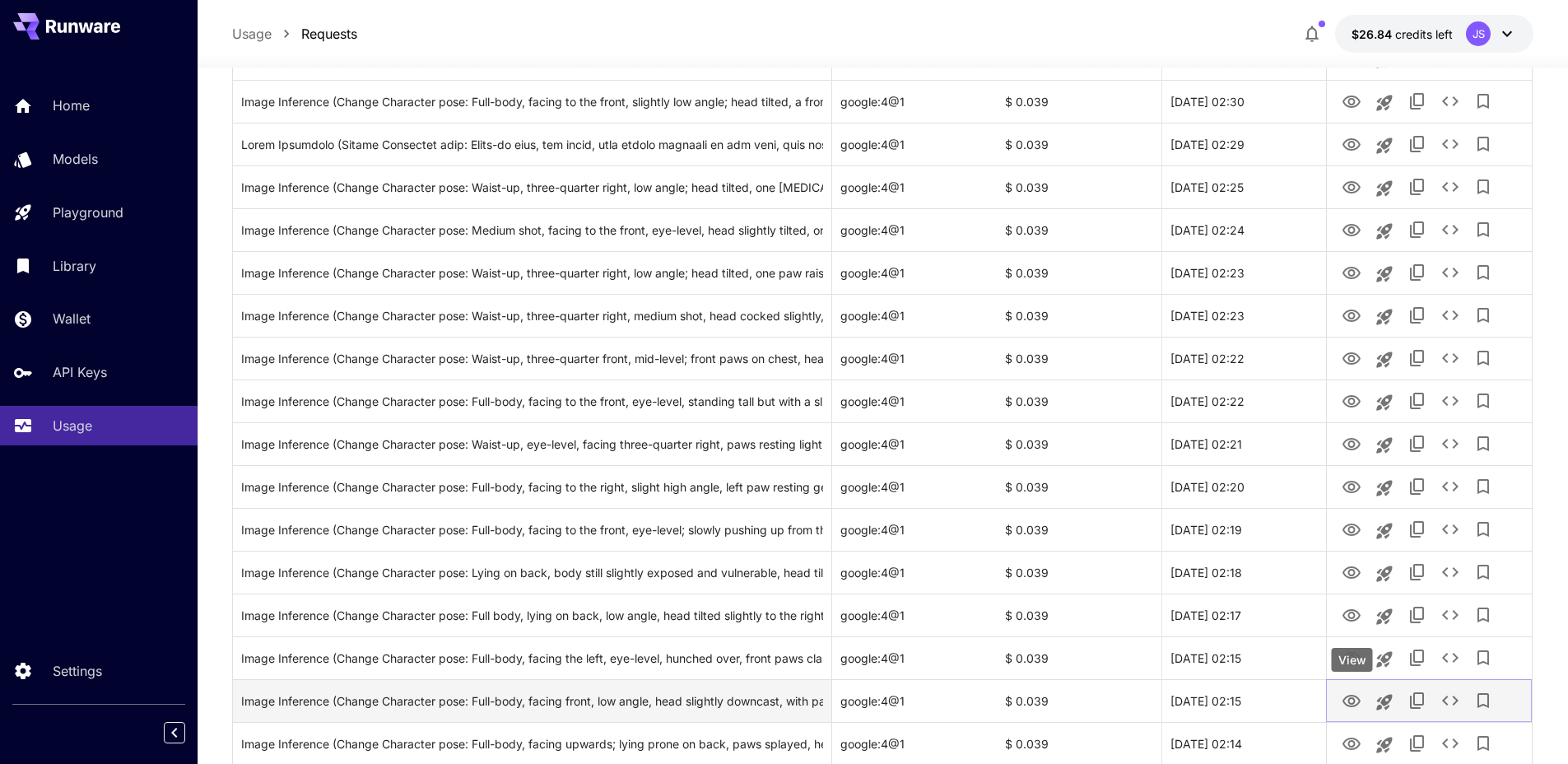
click at [1346, 698] on icon "View" at bounding box center [1351, 701] width 19 height 19
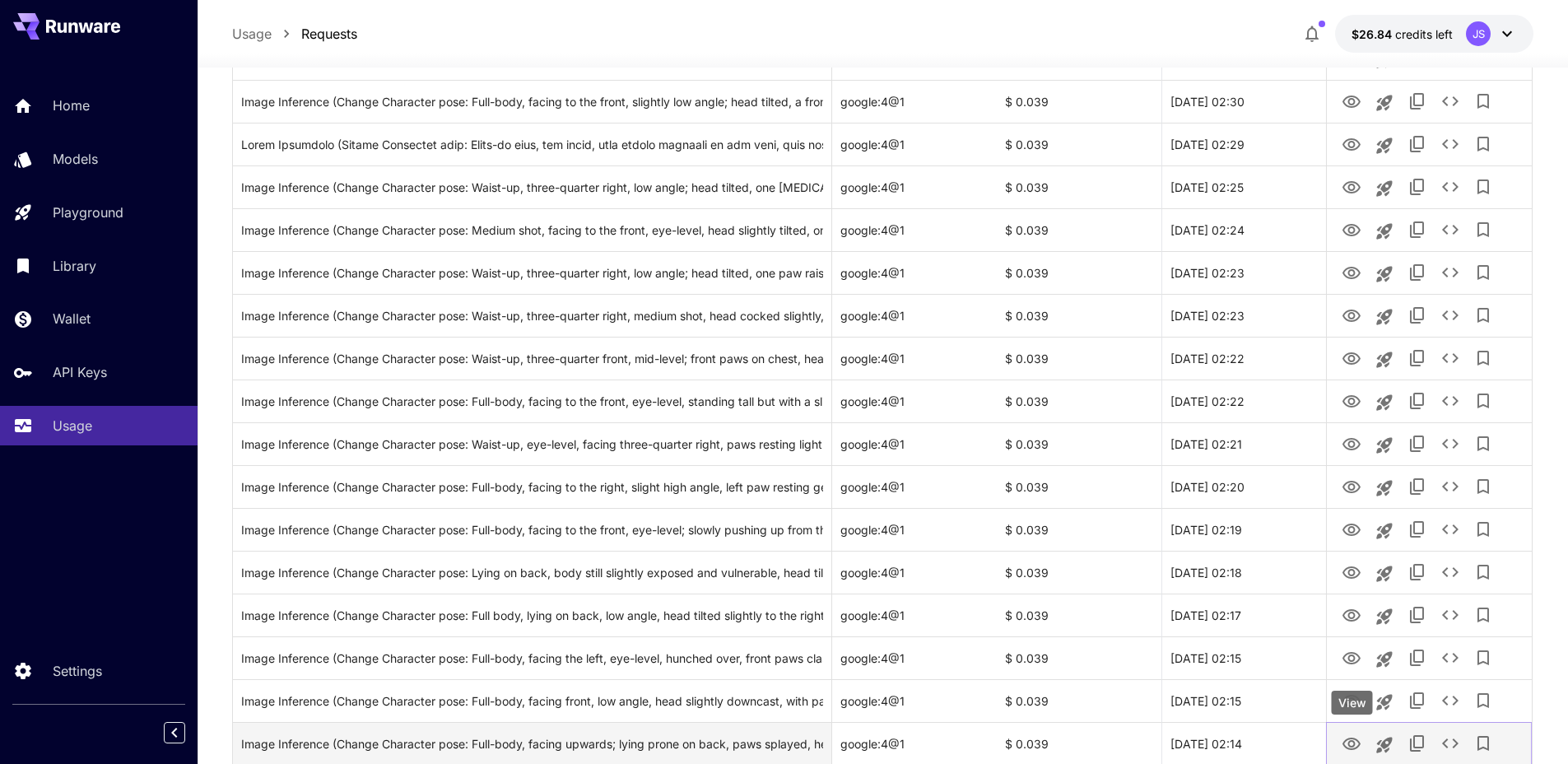
click at [1354, 735] on icon "View" at bounding box center [1351, 744] width 19 height 19
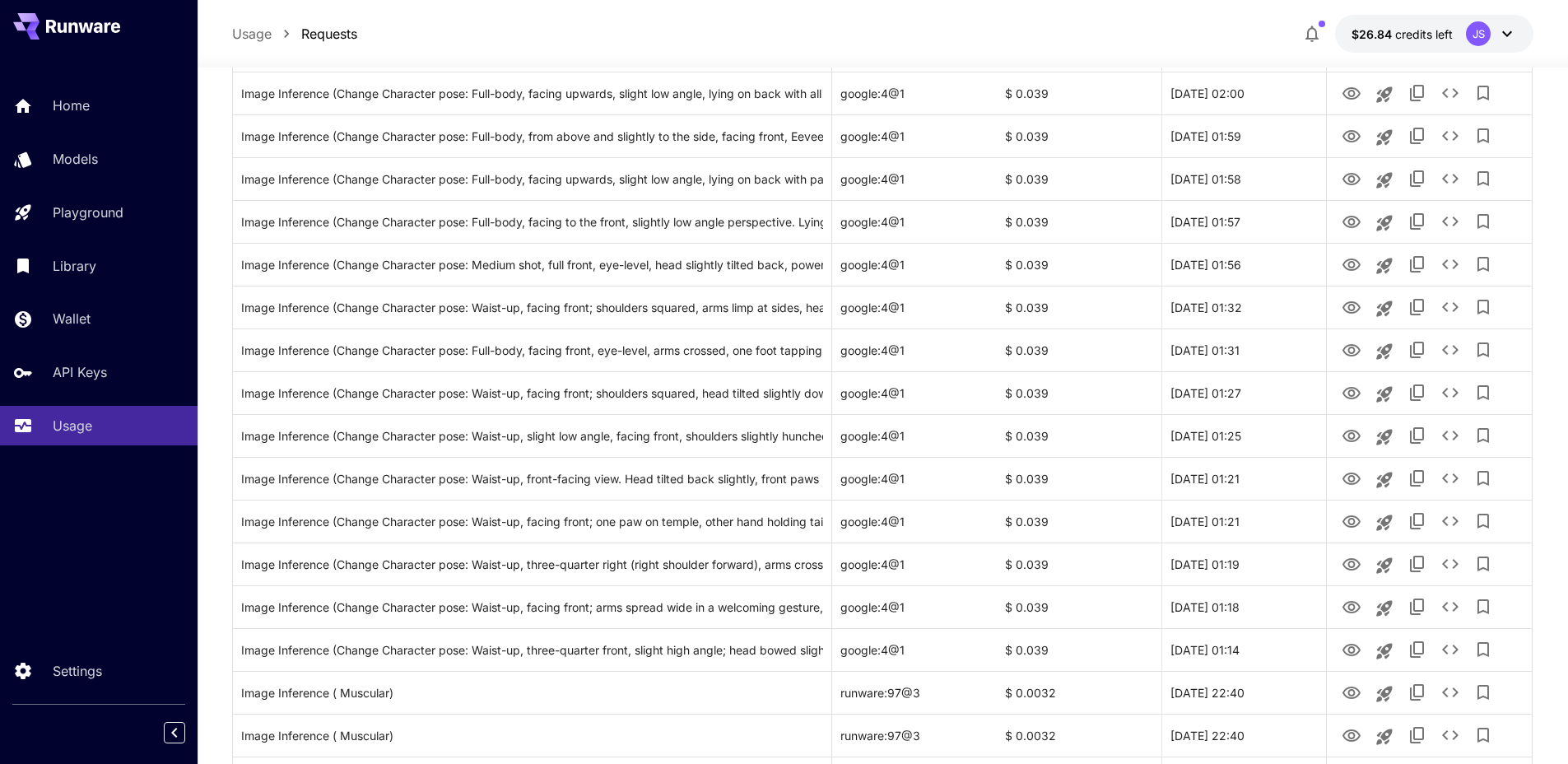
scroll to position [1635, 0]
